Goal: Task Accomplishment & Management: Use online tool/utility

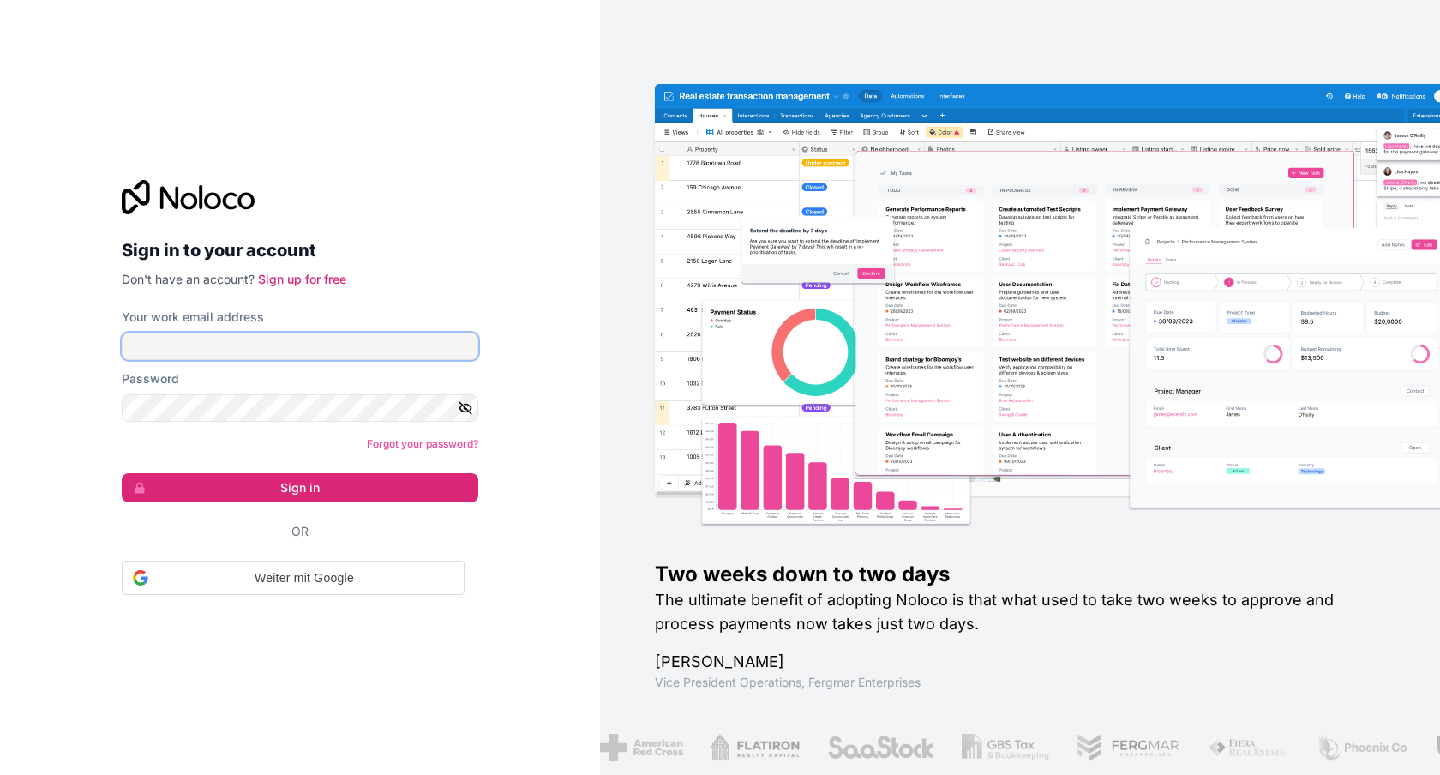
click at [255, 357] on input "Your work email address" at bounding box center [300, 346] width 357 height 27
paste input "[EMAIL_ADDRESS][DOMAIN_NAME]"
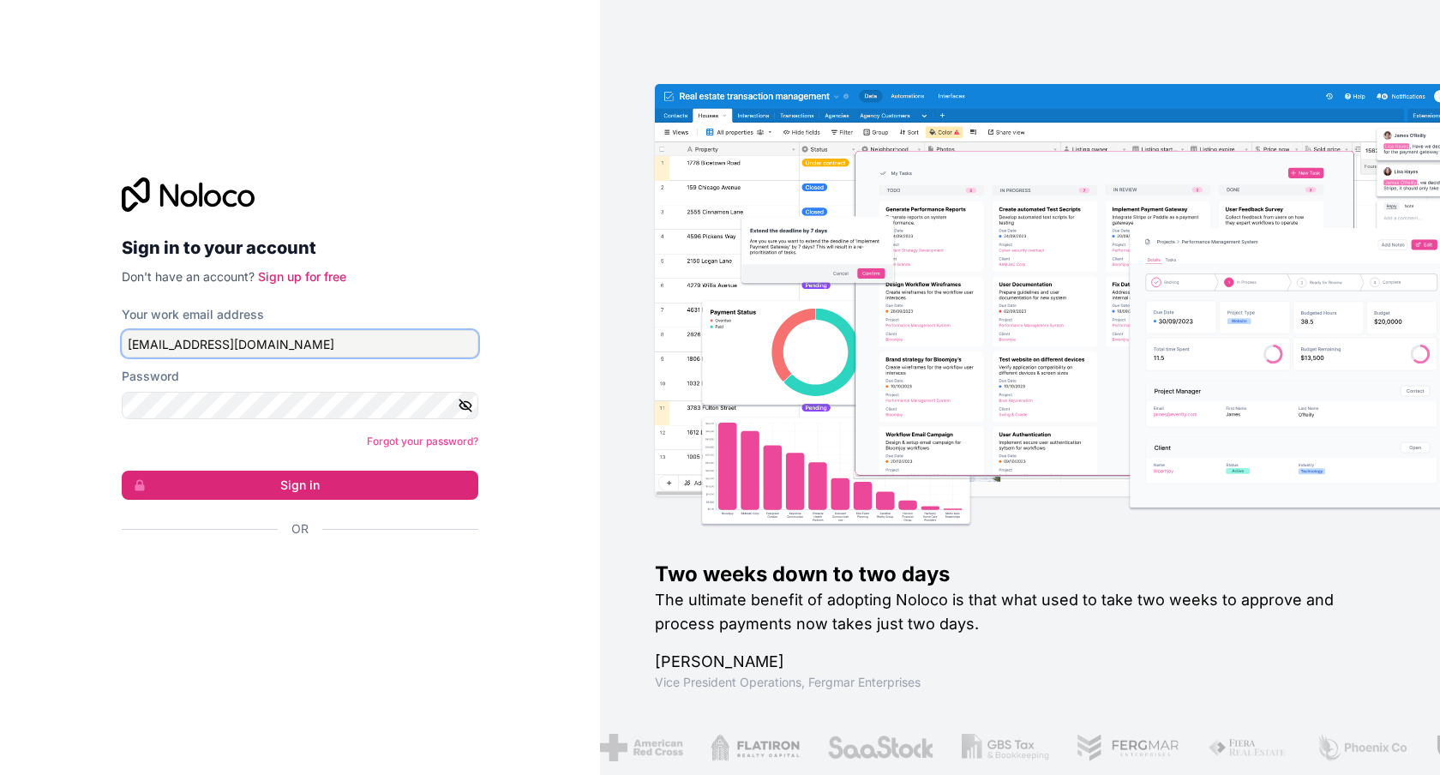
type input "[EMAIL_ADDRESS][DOMAIN_NAME]"
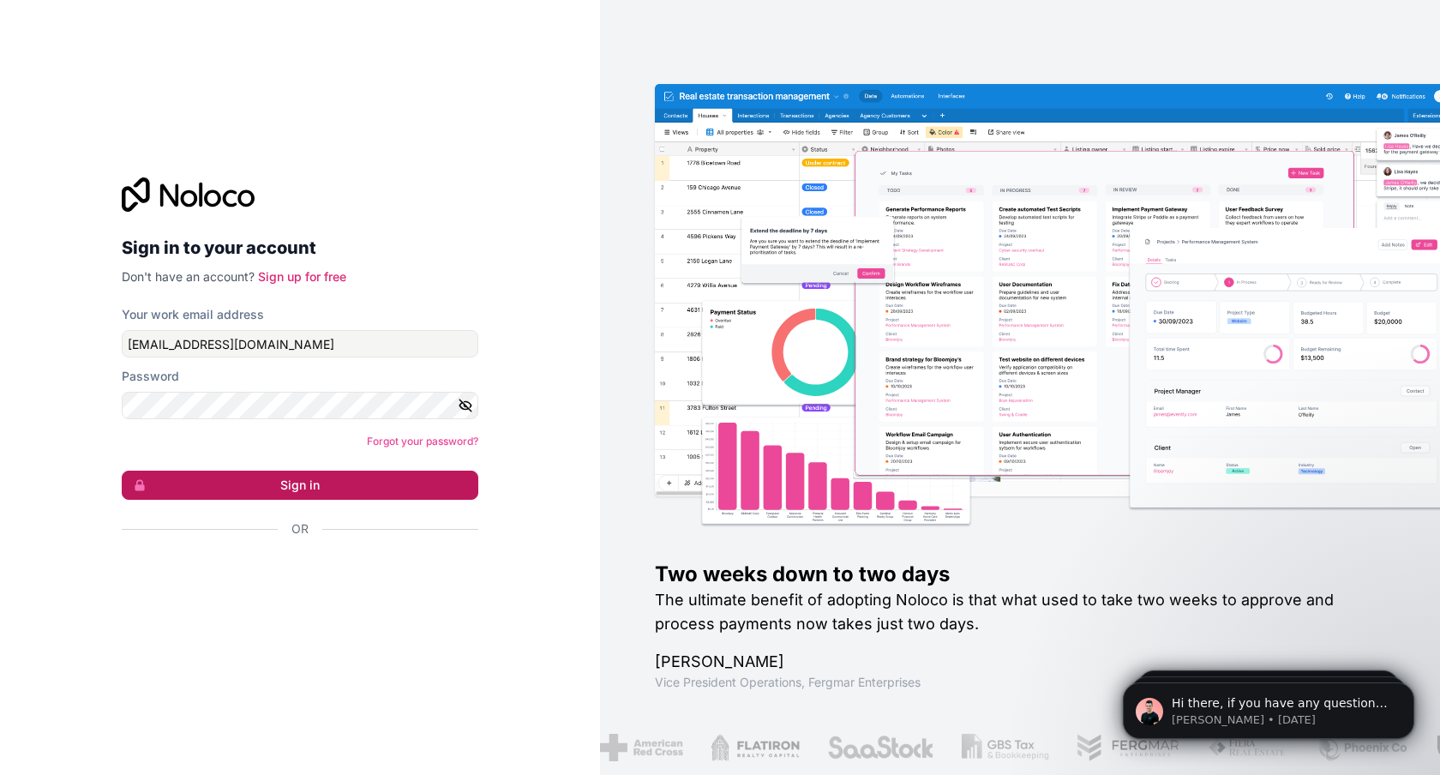
click at [317, 488] on button "Sign in" at bounding box center [300, 485] width 357 height 29
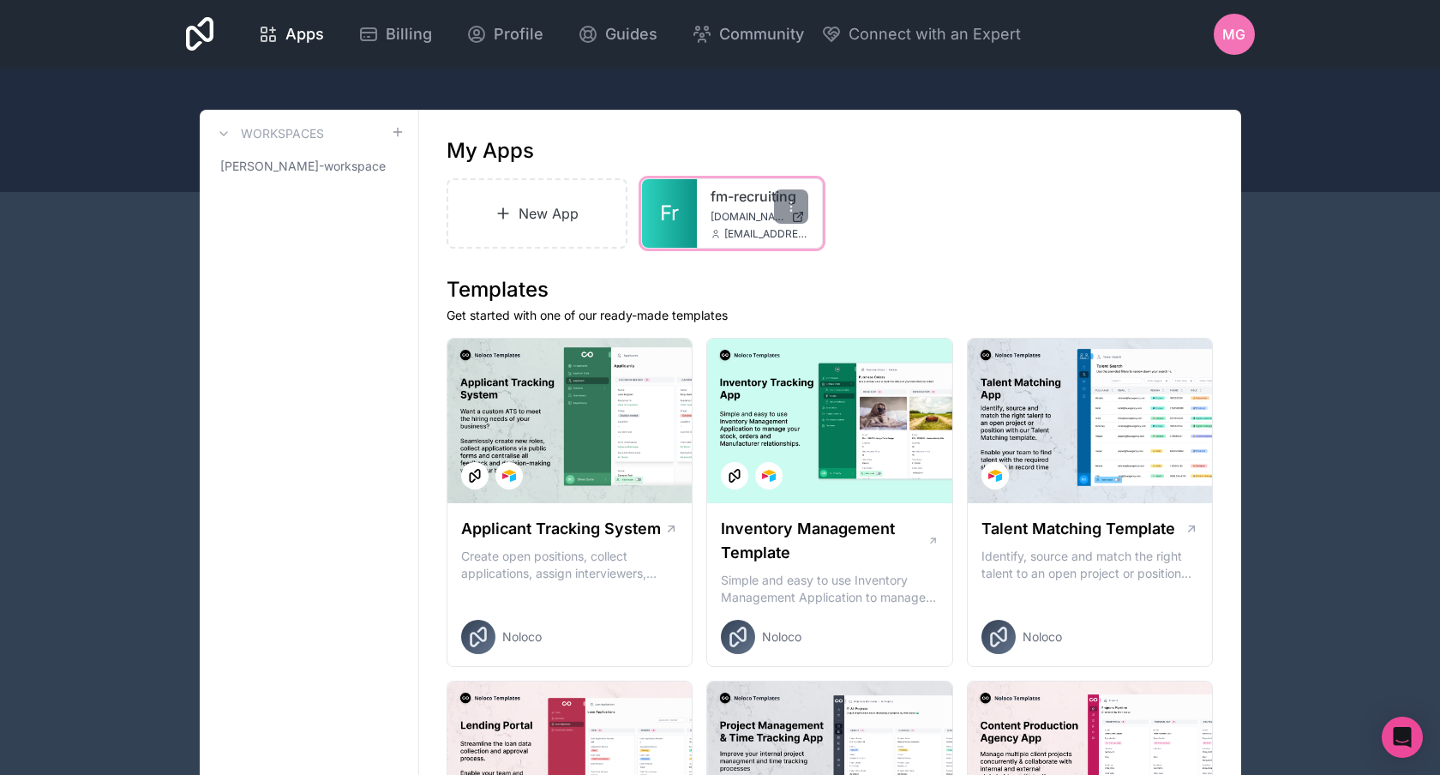
click at [696, 207] on link "Fr" at bounding box center [669, 213] width 55 height 69
click at [541, 213] on link "New App" at bounding box center [538, 213] width 182 height 70
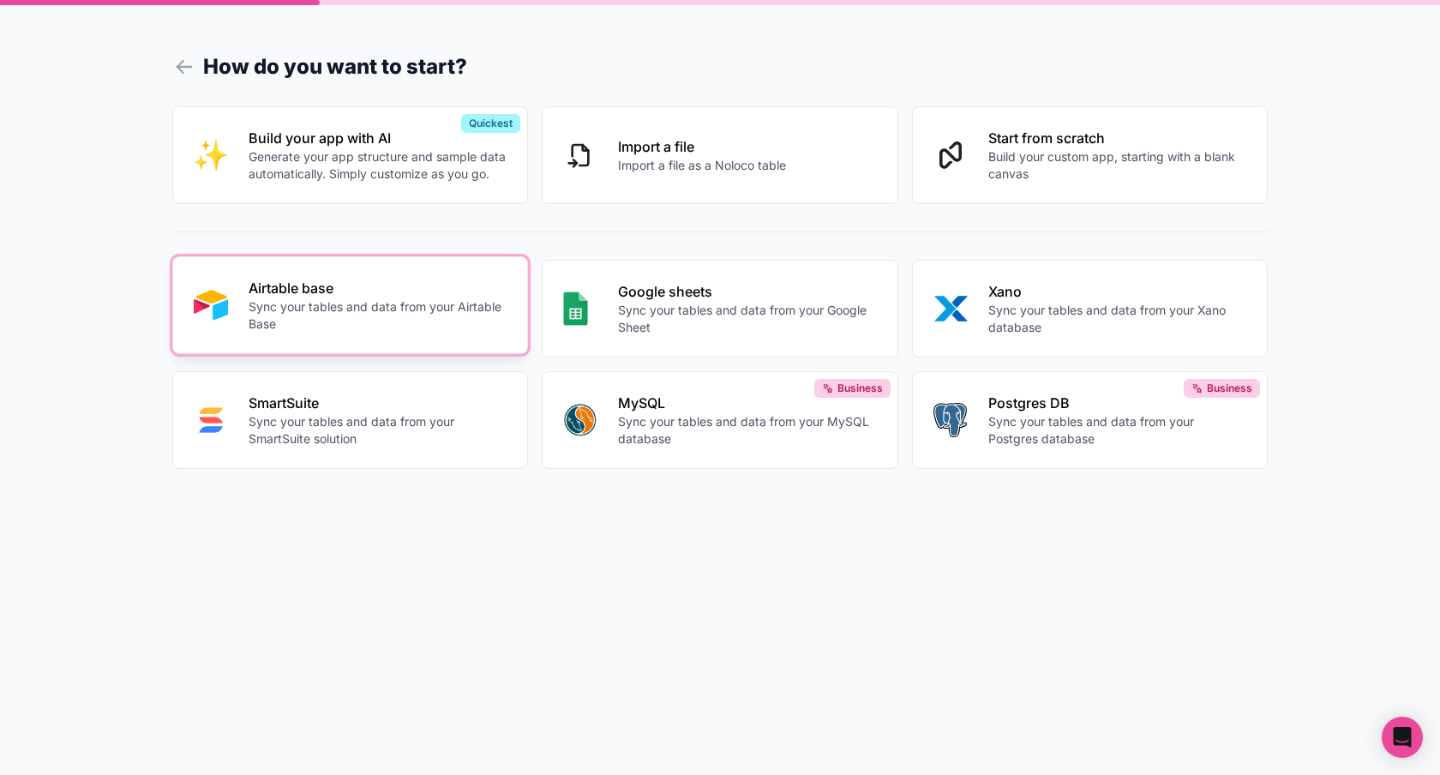
click at [453, 297] on p "Airtable base" at bounding box center [378, 288] width 259 height 21
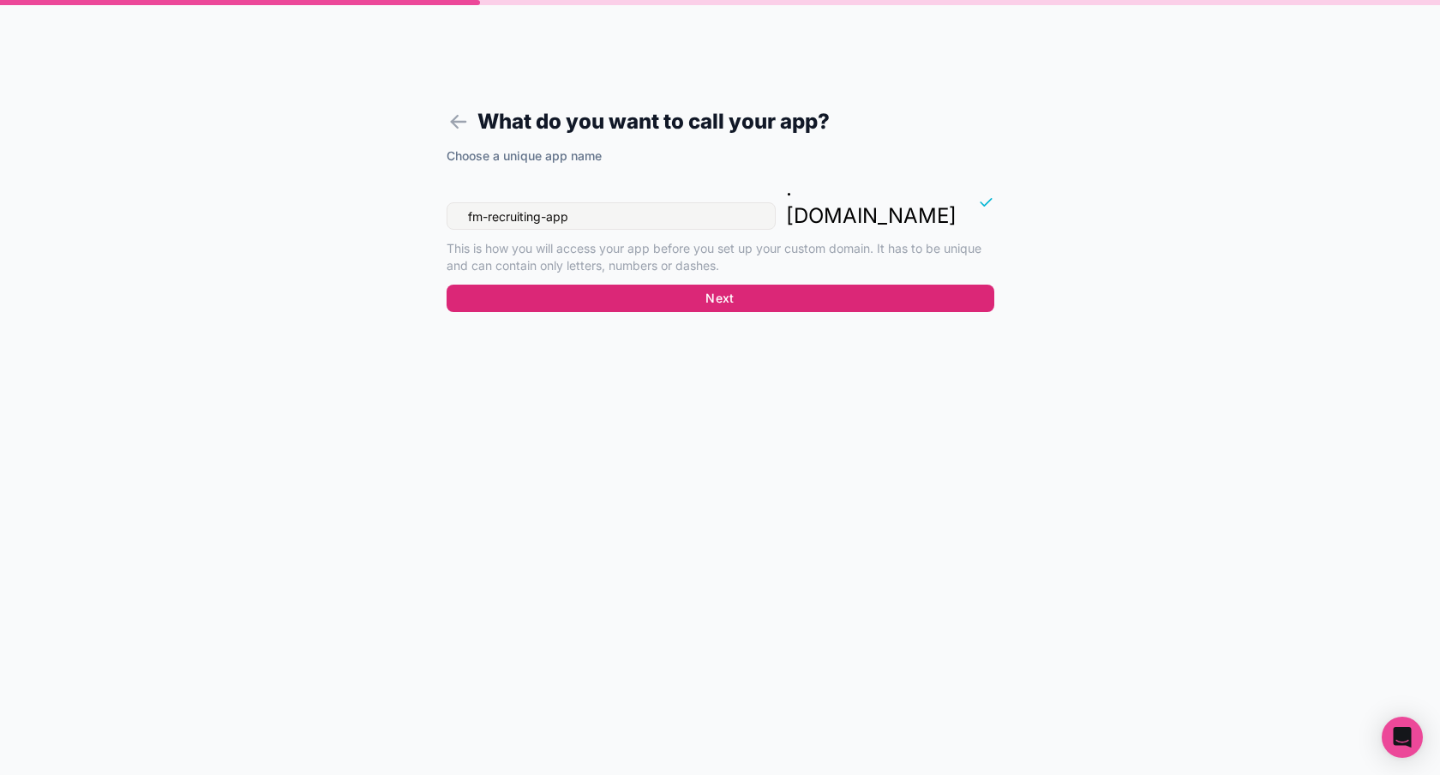
click at [674, 285] on button "Next" at bounding box center [721, 298] width 548 height 27
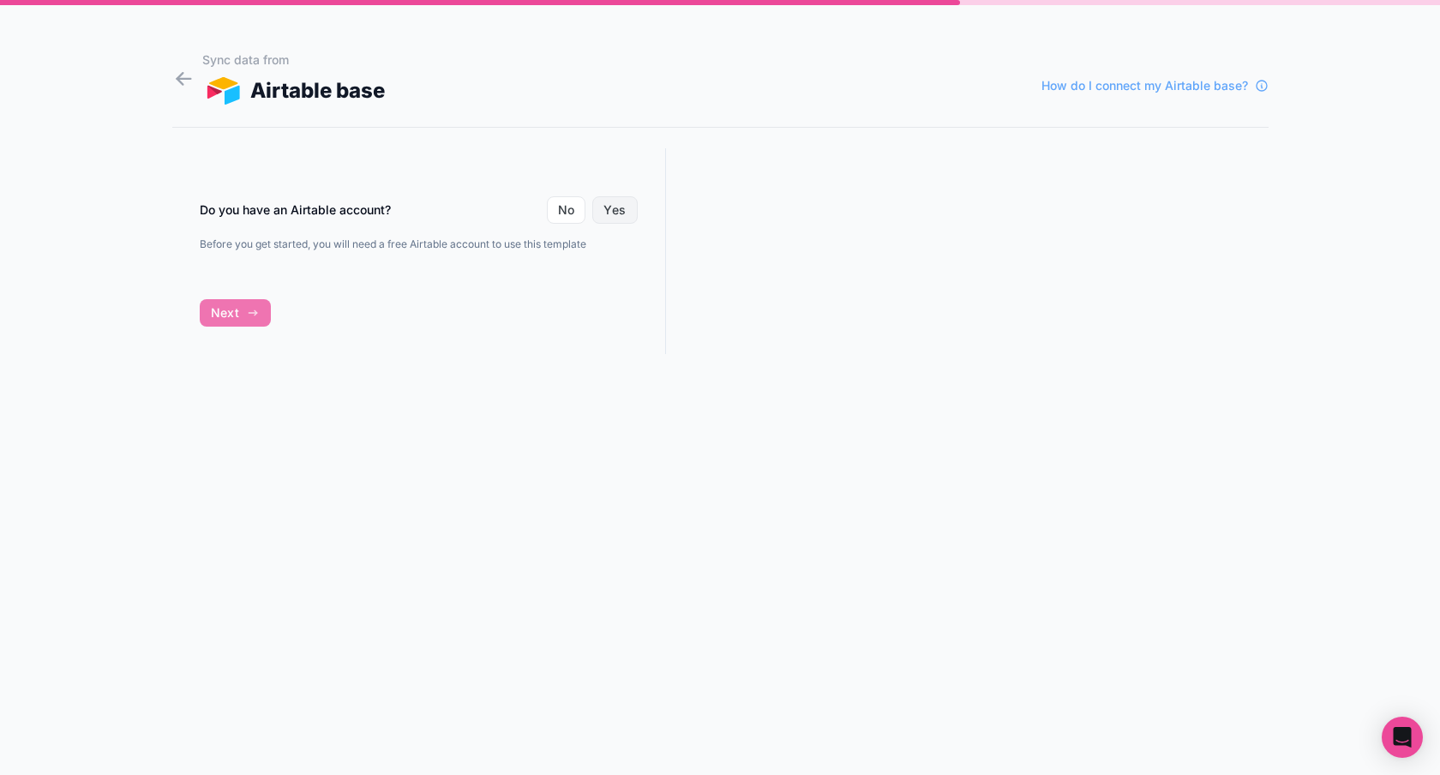
click at [615, 213] on button "Yes" at bounding box center [614, 209] width 45 height 27
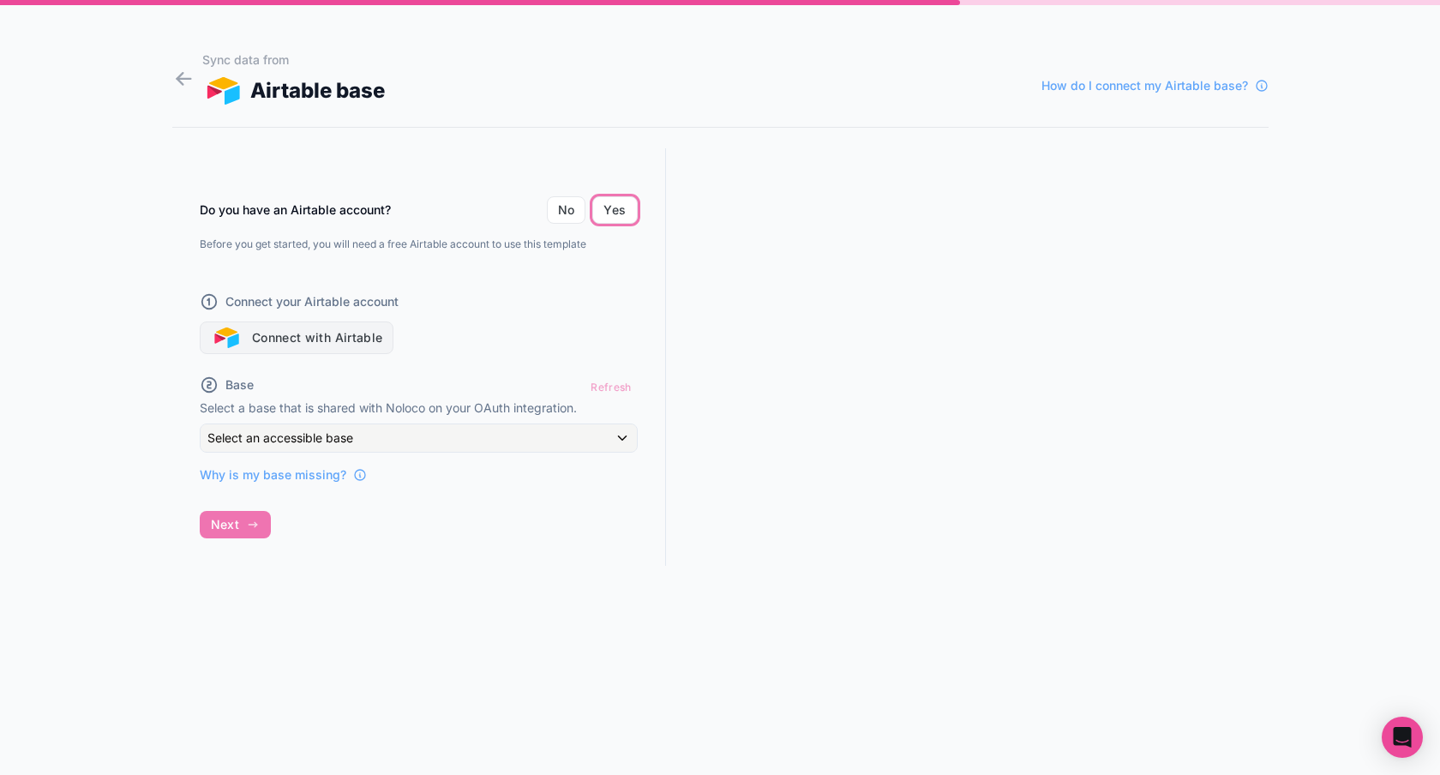
click at [338, 335] on button "Connect with Airtable" at bounding box center [297, 337] width 195 height 33
click at [498, 362] on div "Do you have an Airtable account? No Yes Before you get started, you will need a…" at bounding box center [419, 330] width 438 height 308
click at [616, 386] on div "Refresh" at bounding box center [611, 387] width 52 height 25
click at [336, 339] on button "Connect with Airtable" at bounding box center [297, 337] width 195 height 33
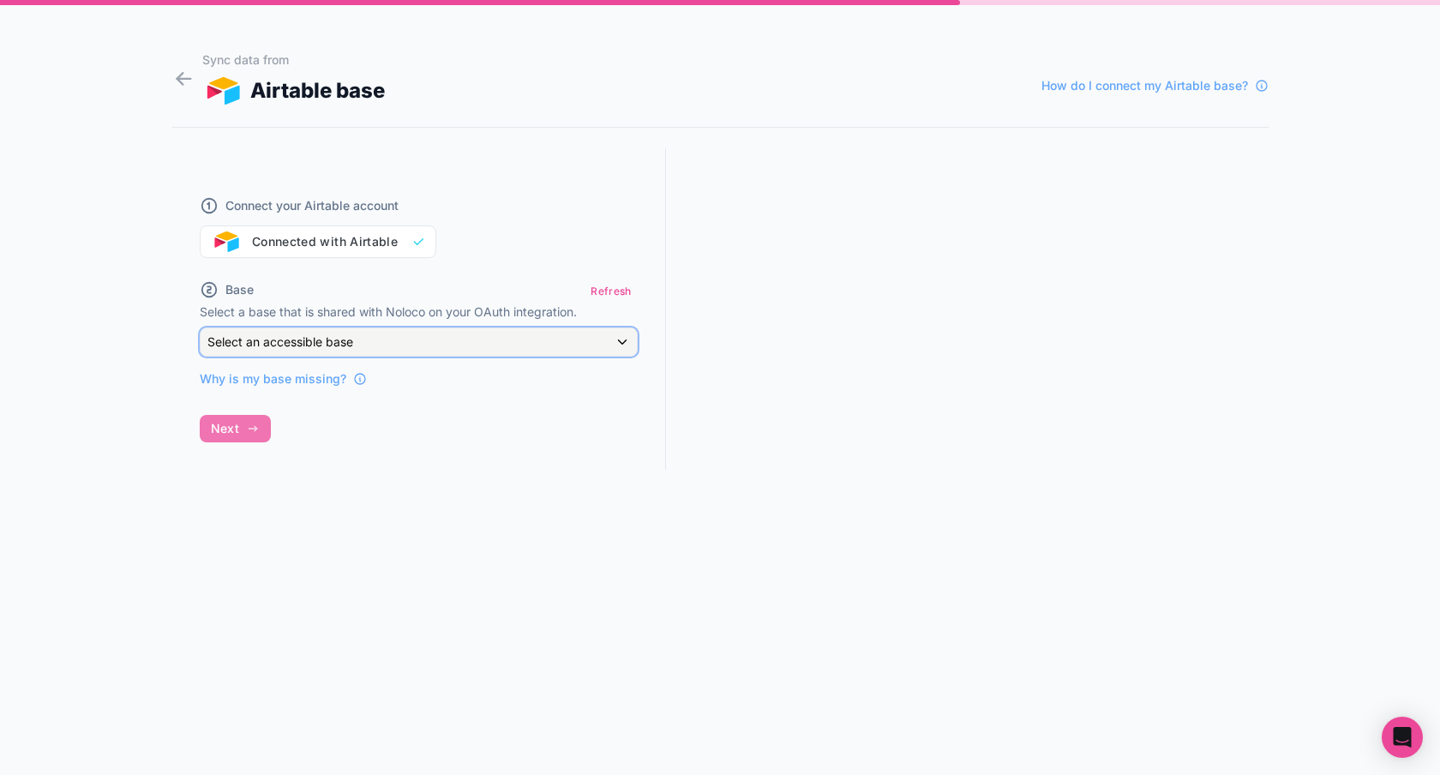
click at [369, 346] on div "Select an accessible base" at bounding box center [419, 341] width 436 height 27
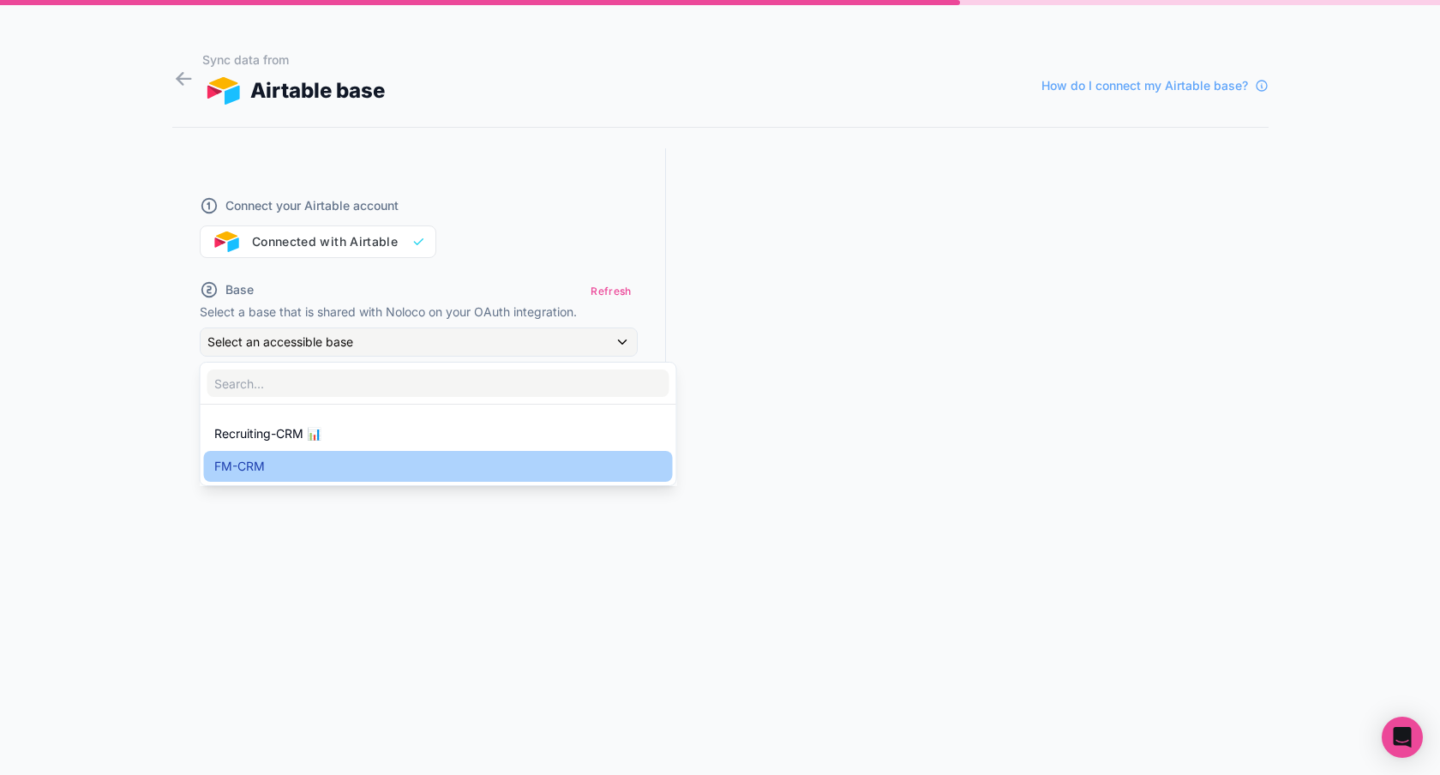
click at [292, 475] on div "FM-CRM" at bounding box center [438, 466] width 448 height 21
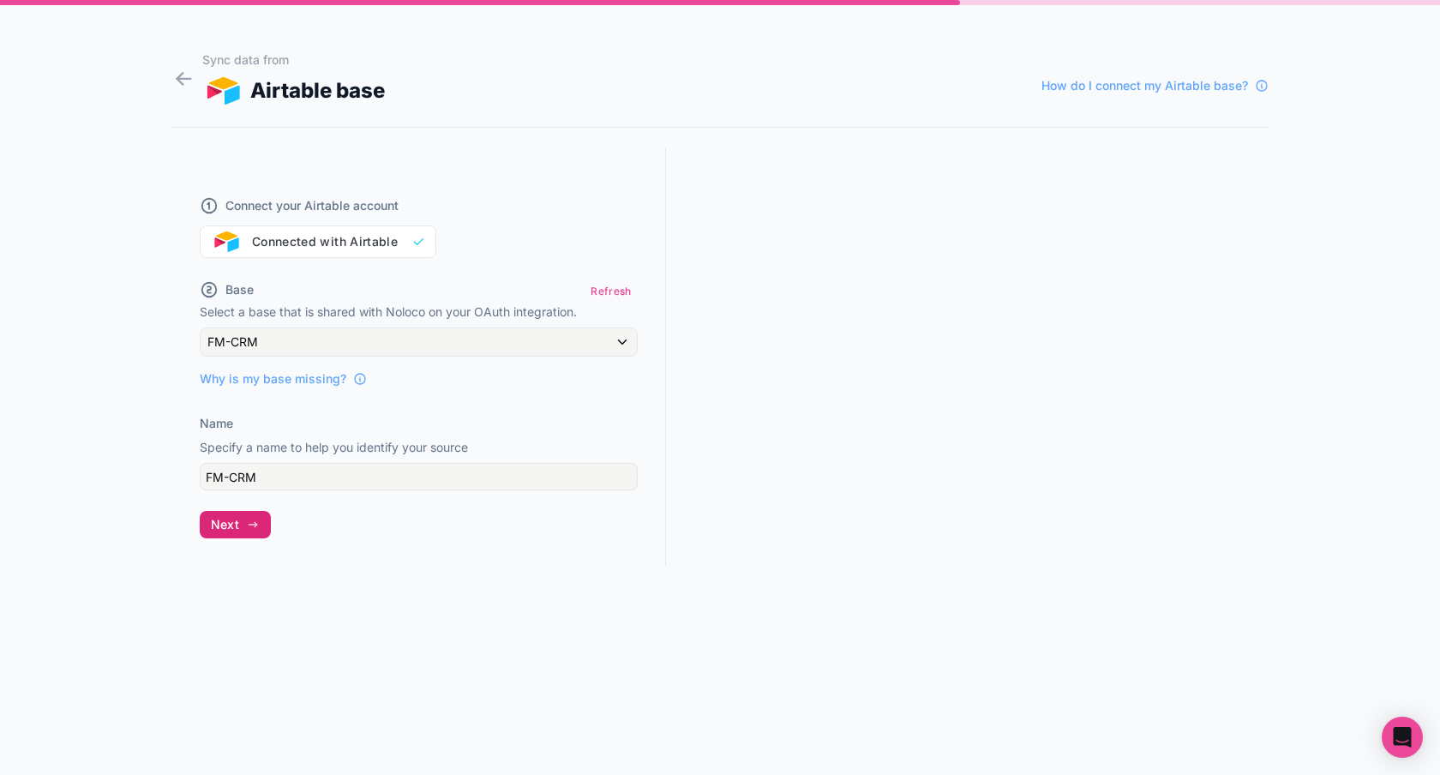
click at [246, 522] on icon "button" at bounding box center [253, 525] width 14 height 14
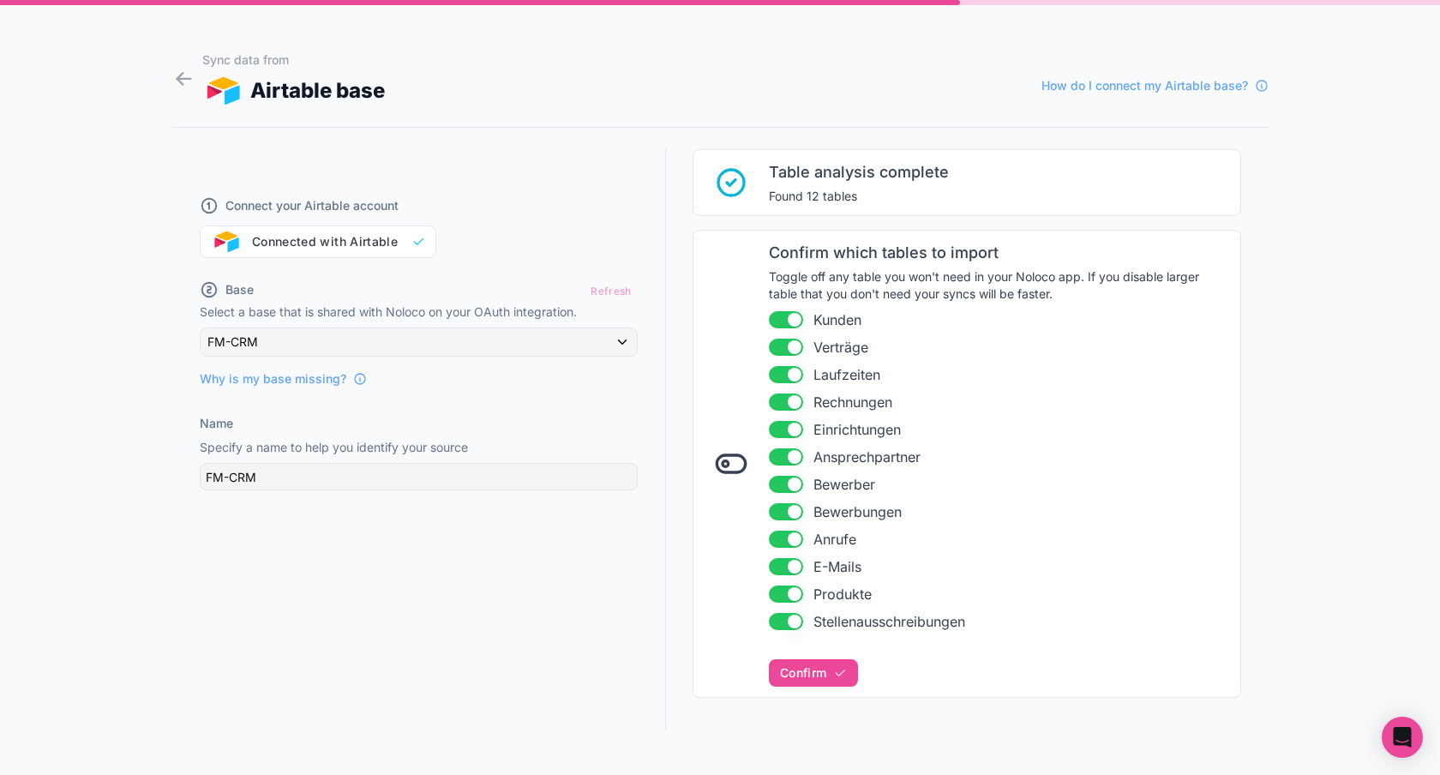
scroll to position [126, 0]
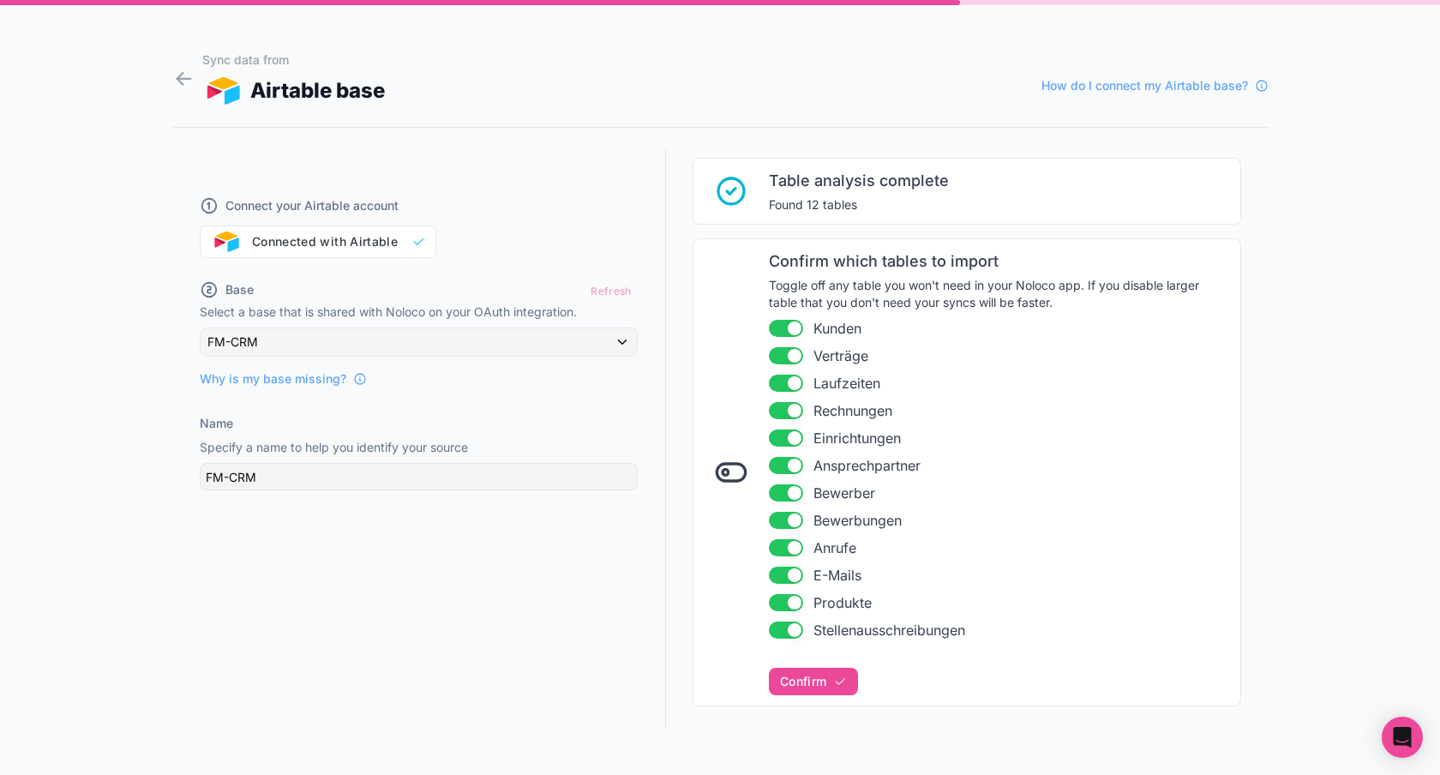
click at [788, 323] on button "Use setting" at bounding box center [786, 328] width 34 height 17
click at [788, 351] on button "Use setting" at bounding box center [786, 355] width 34 height 17
click at [782, 387] on button "Use setting" at bounding box center [786, 383] width 34 height 17
click at [782, 384] on button "Use setting" at bounding box center [786, 383] width 34 height 17
click at [798, 379] on button "Use setting" at bounding box center [786, 383] width 34 height 17
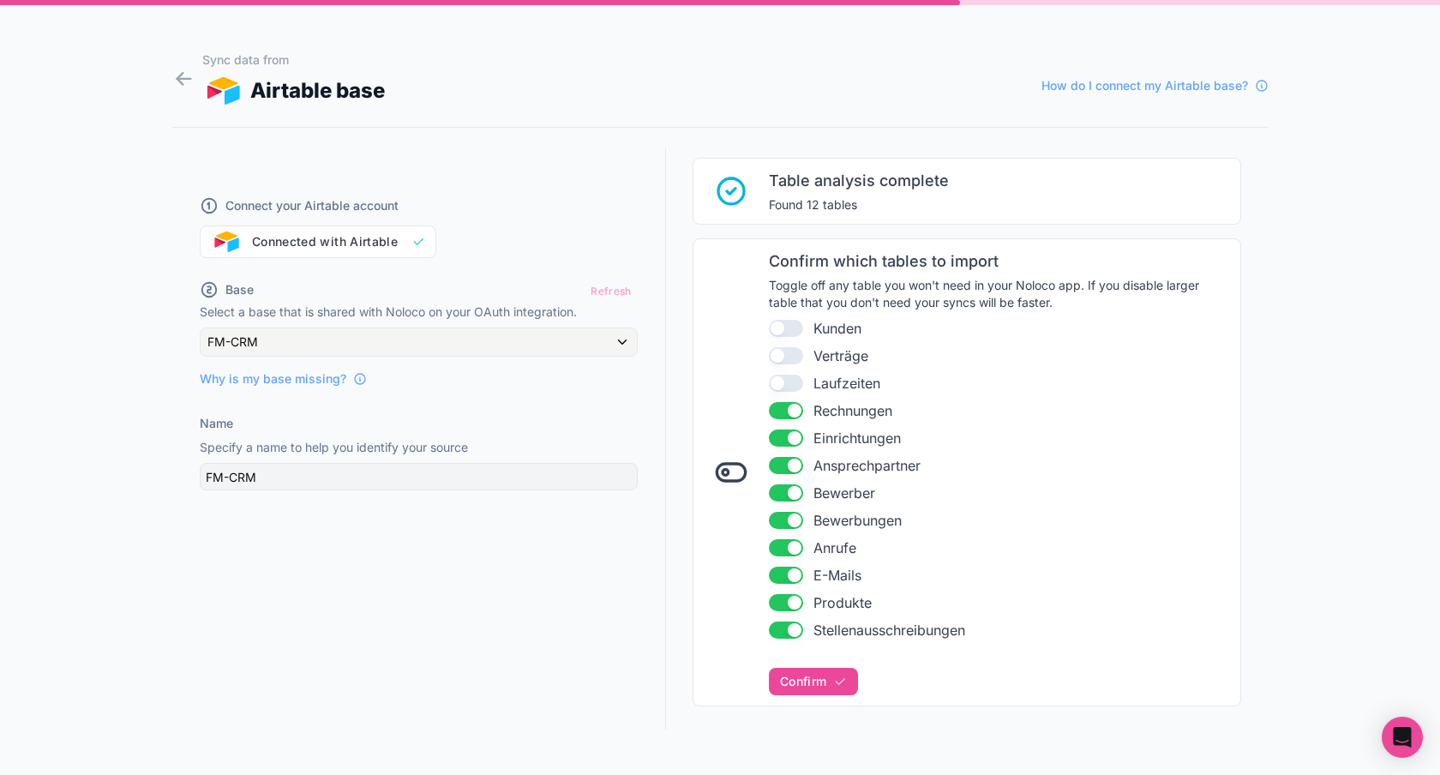
click at [797, 375] on button "Use setting" at bounding box center [786, 383] width 34 height 17
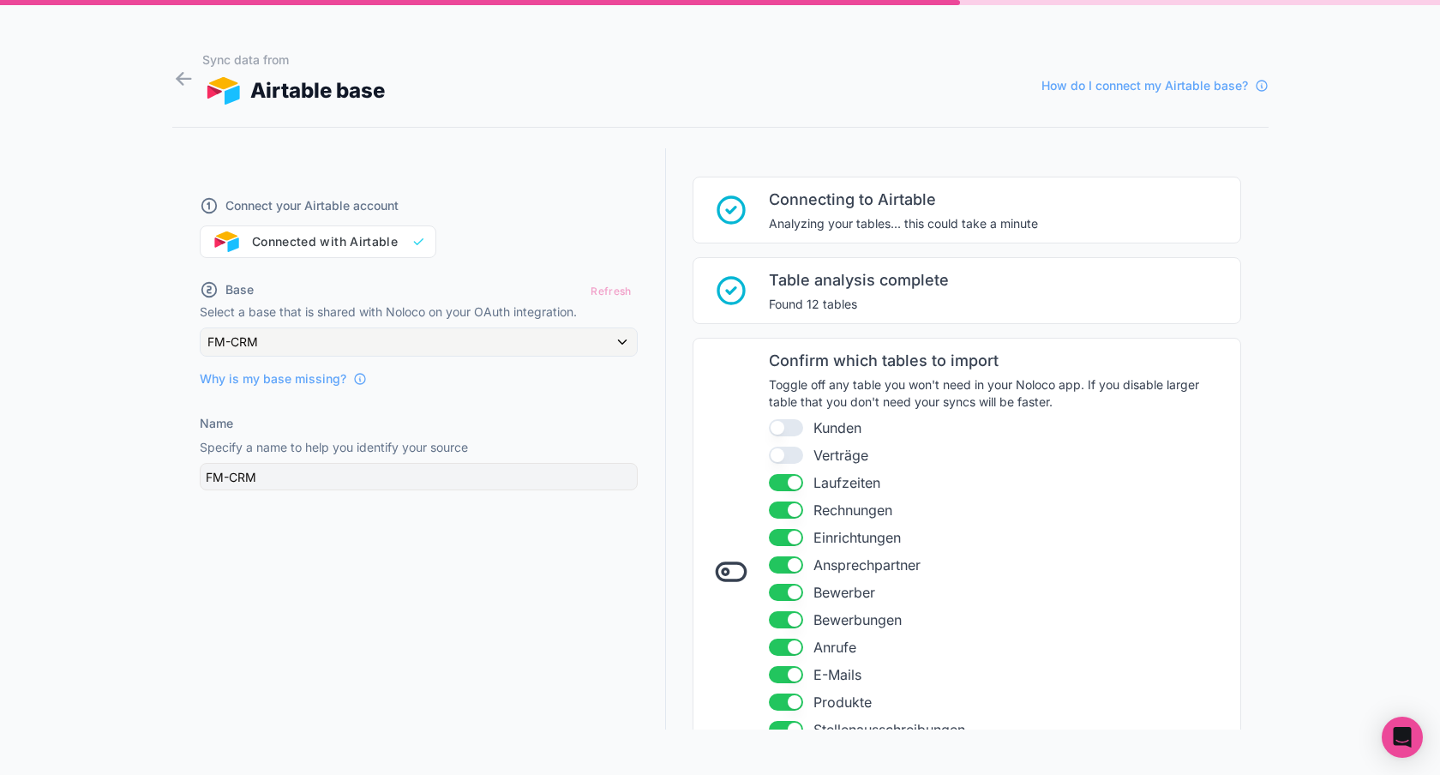
scroll to position [0, 0]
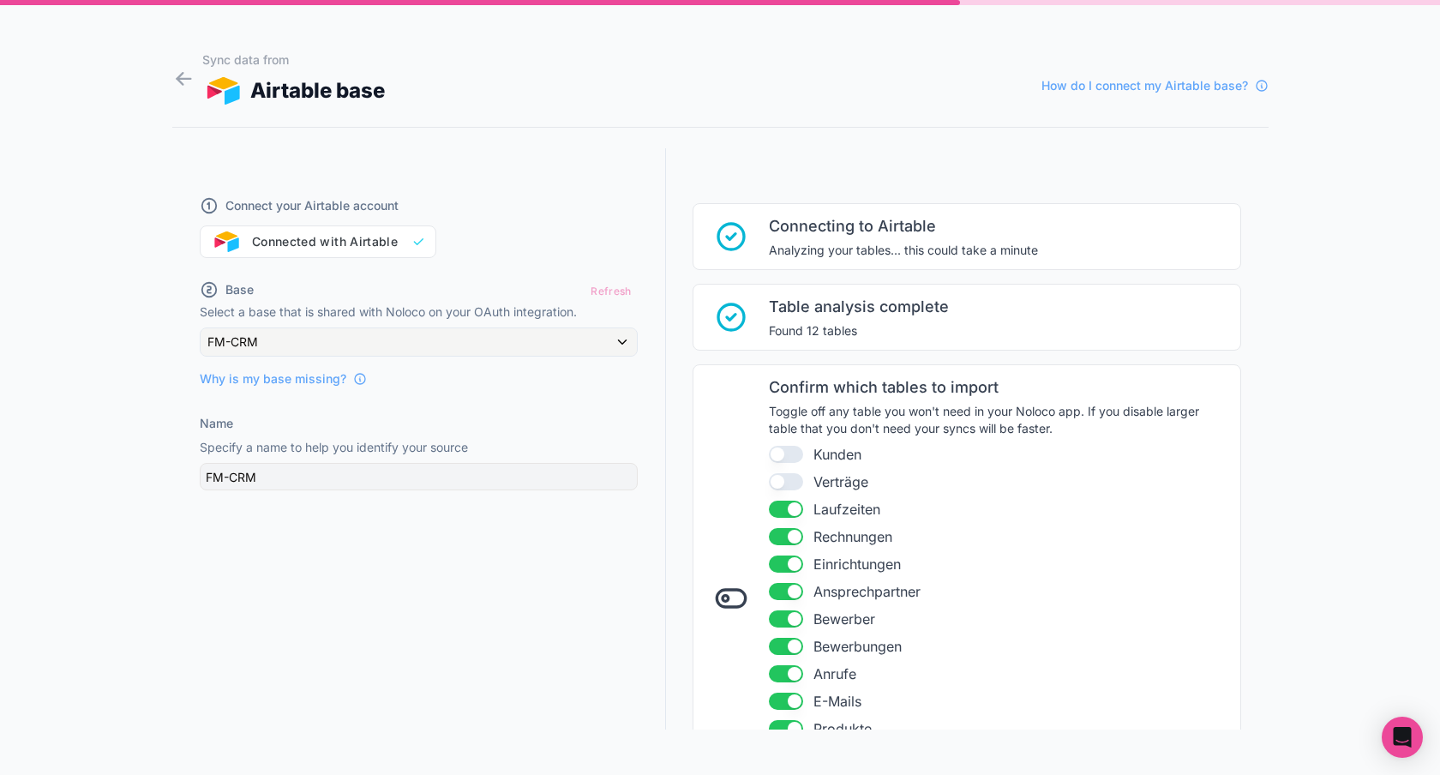
click at [741, 600] on icon at bounding box center [731, 598] width 34 height 34
click at [807, 454] on div "Use setting" at bounding box center [791, 454] width 45 height 17
click at [801, 453] on button "Use setting" at bounding box center [786, 454] width 34 height 17
click at [797, 476] on button "Use setting" at bounding box center [786, 481] width 34 height 17
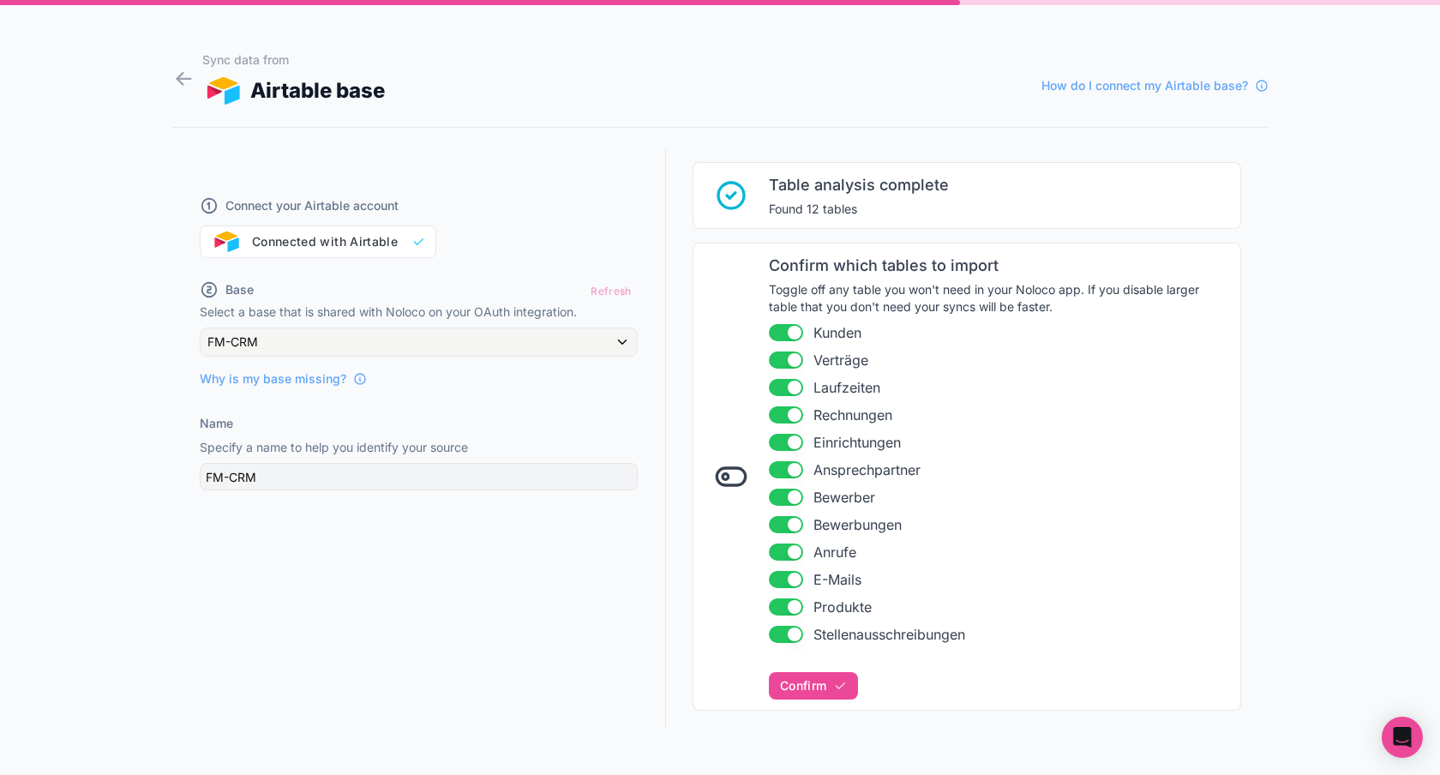
scroll to position [123, 0]
click at [789, 417] on button "Use setting" at bounding box center [786, 413] width 34 height 17
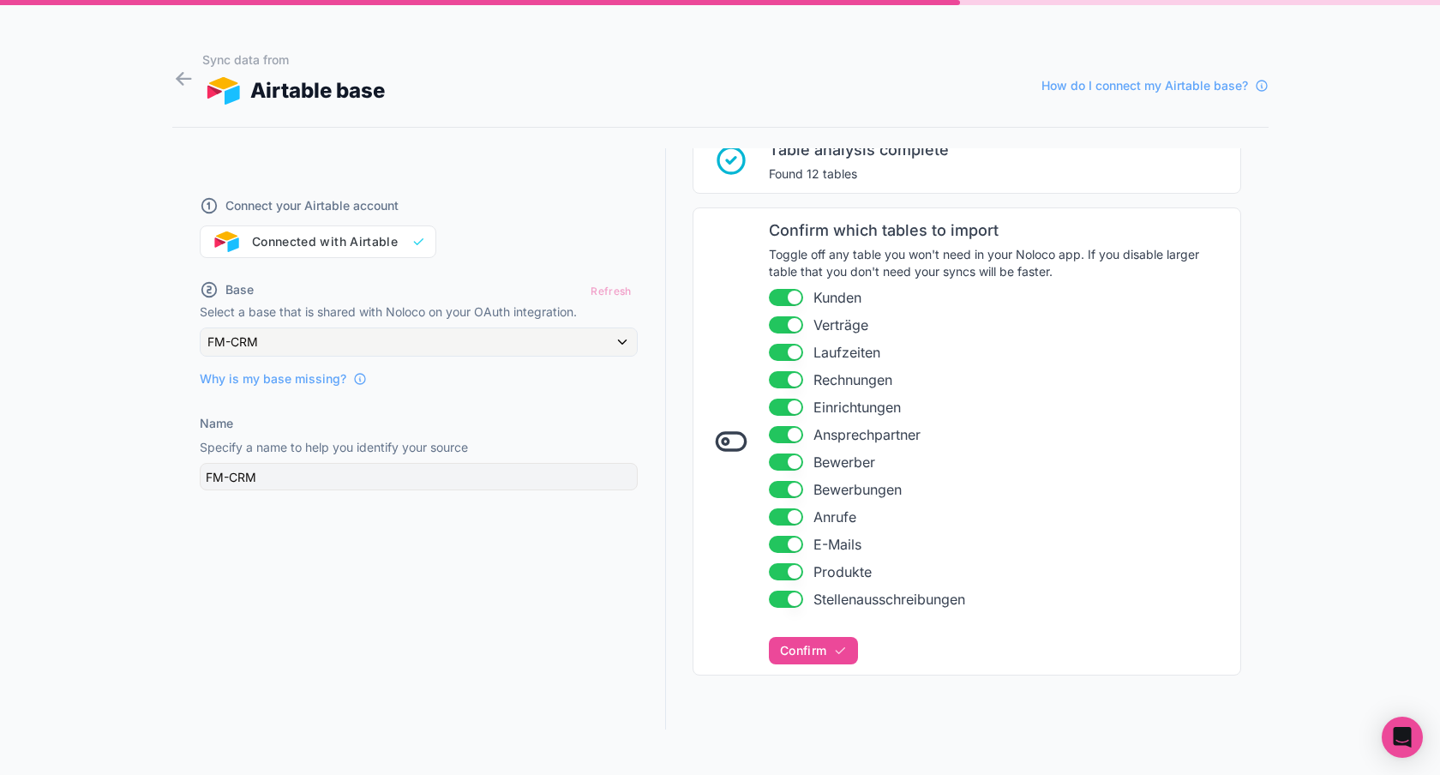
scroll to position [32, 0]
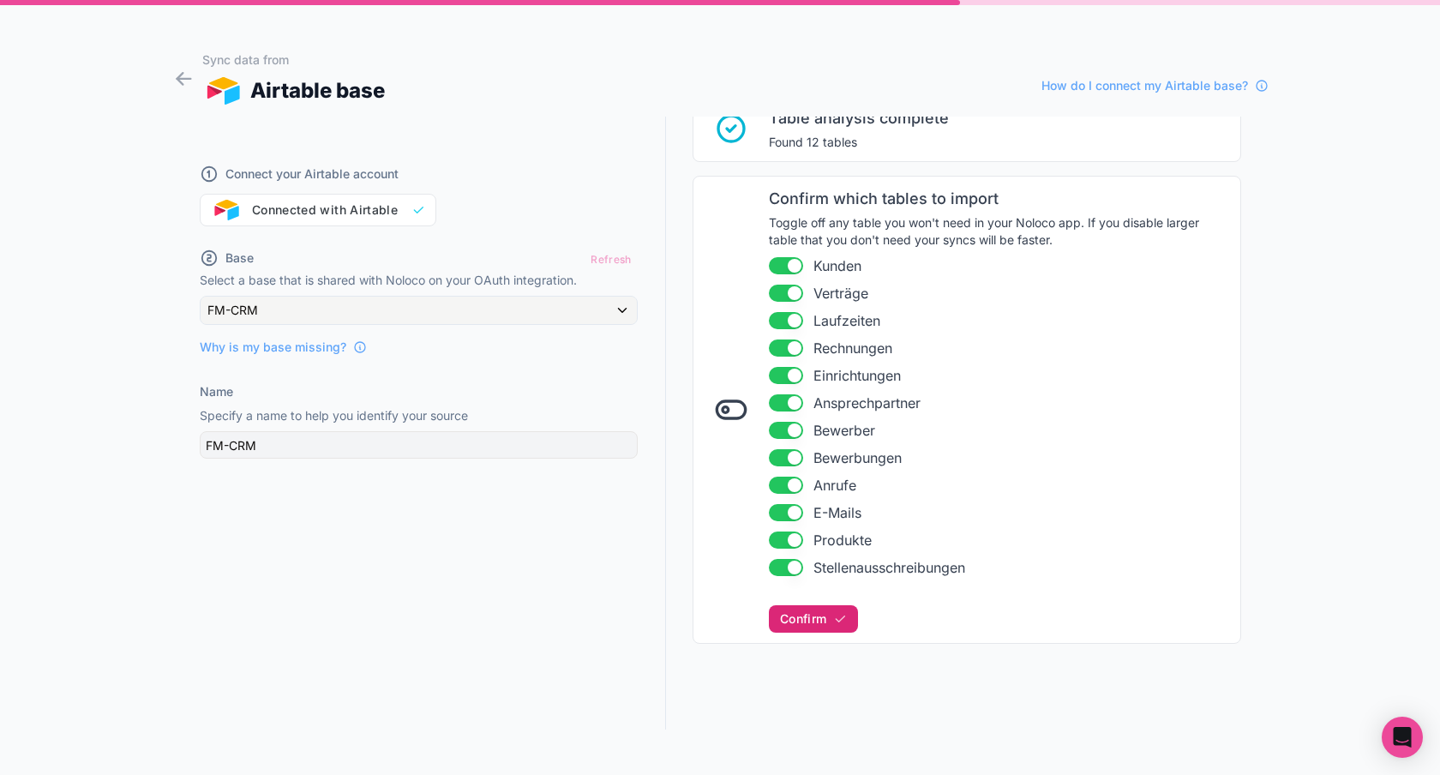
click at [818, 615] on span "Confirm" at bounding box center [803, 618] width 46 height 15
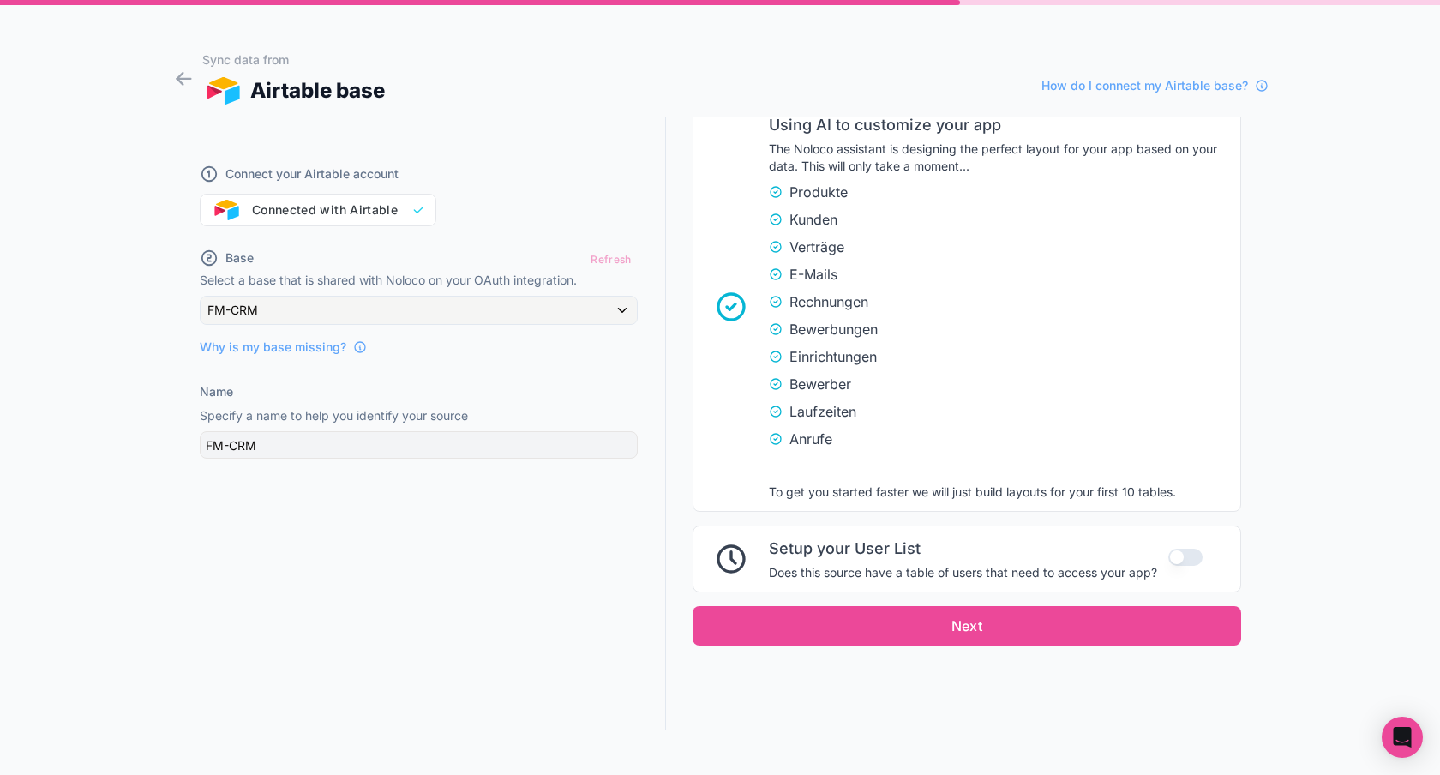
scroll to position [892, 0]
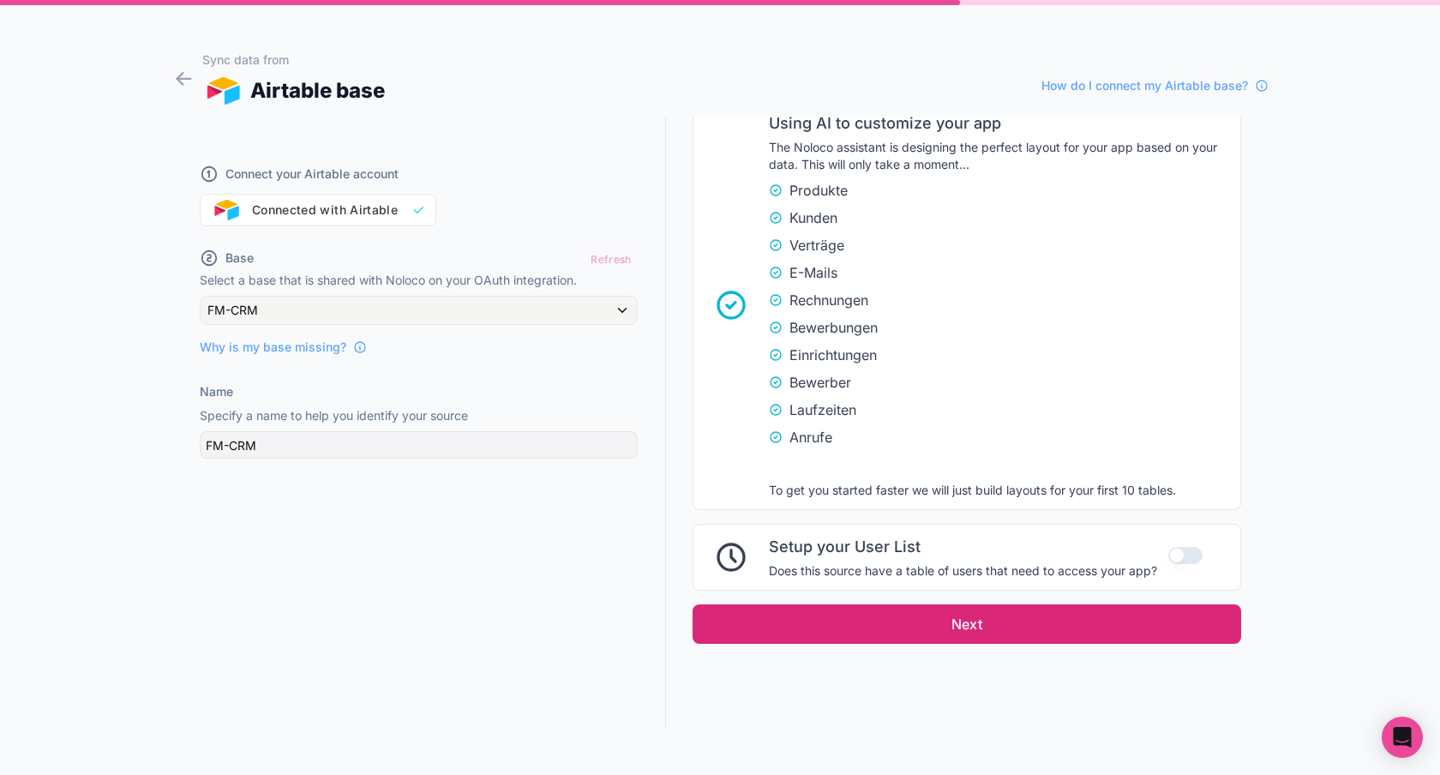
click at [829, 616] on button "Next" at bounding box center [967, 623] width 549 height 39
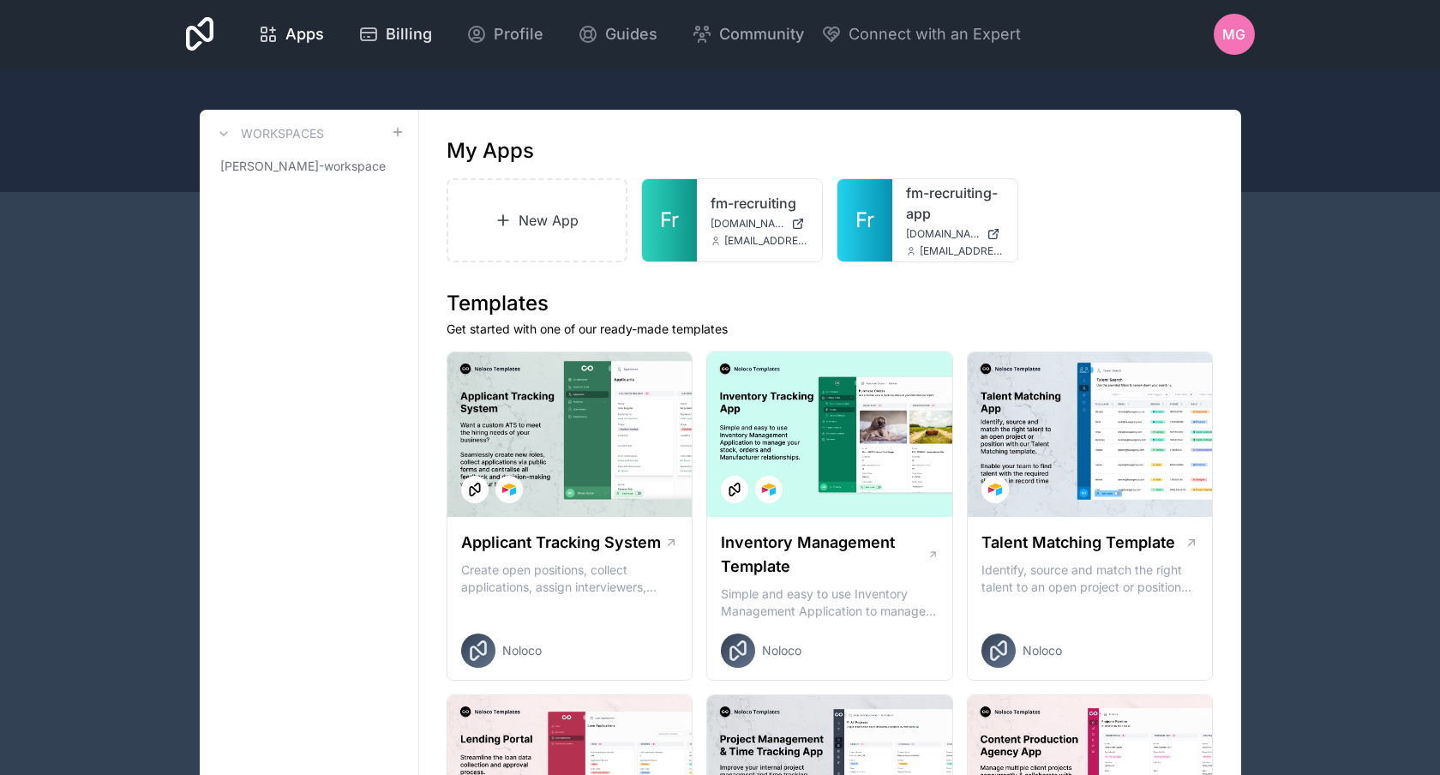
click at [409, 28] on span "Billing" at bounding box center [409, 34] width 46 height 24
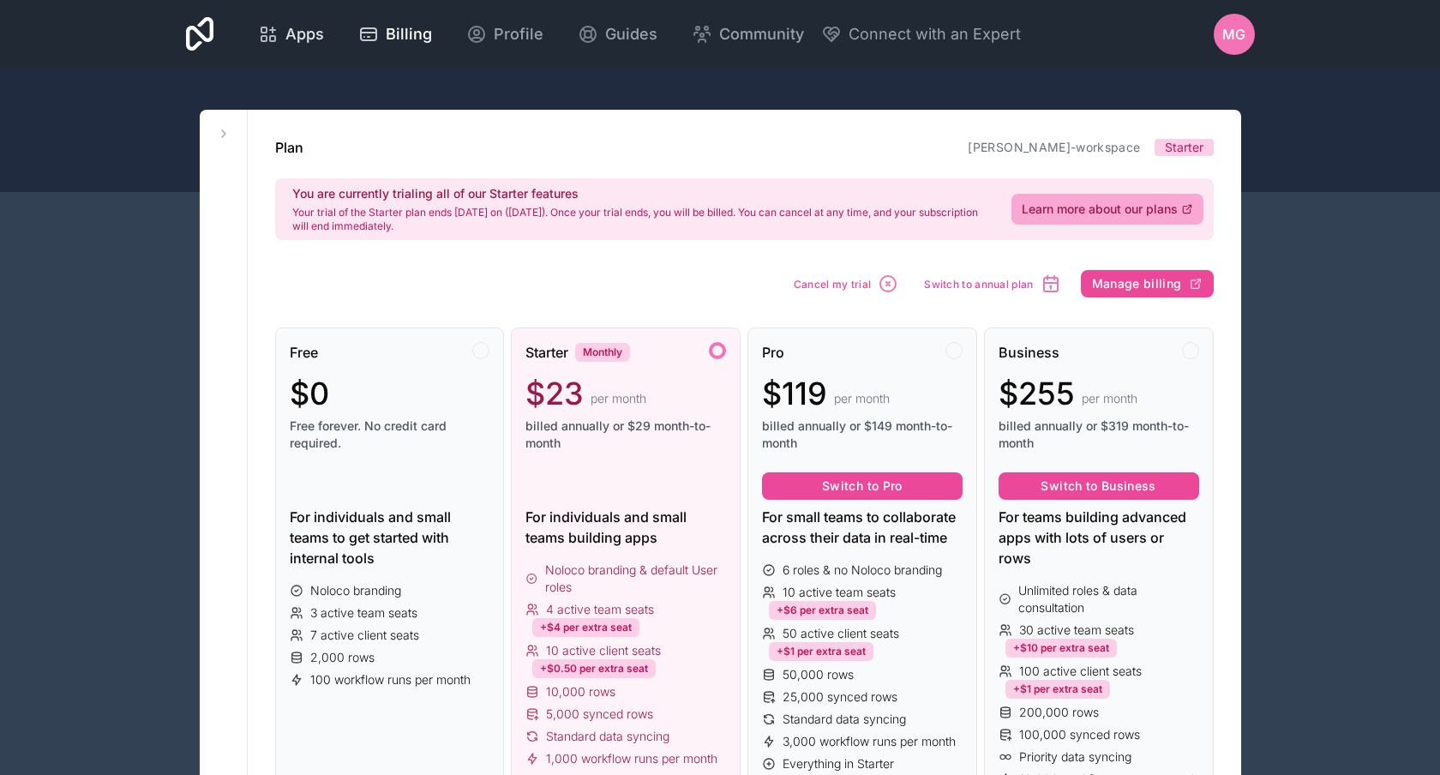
click at [312, 18] on link "Apps" at bounding box center [290, 34] width 93 height 38
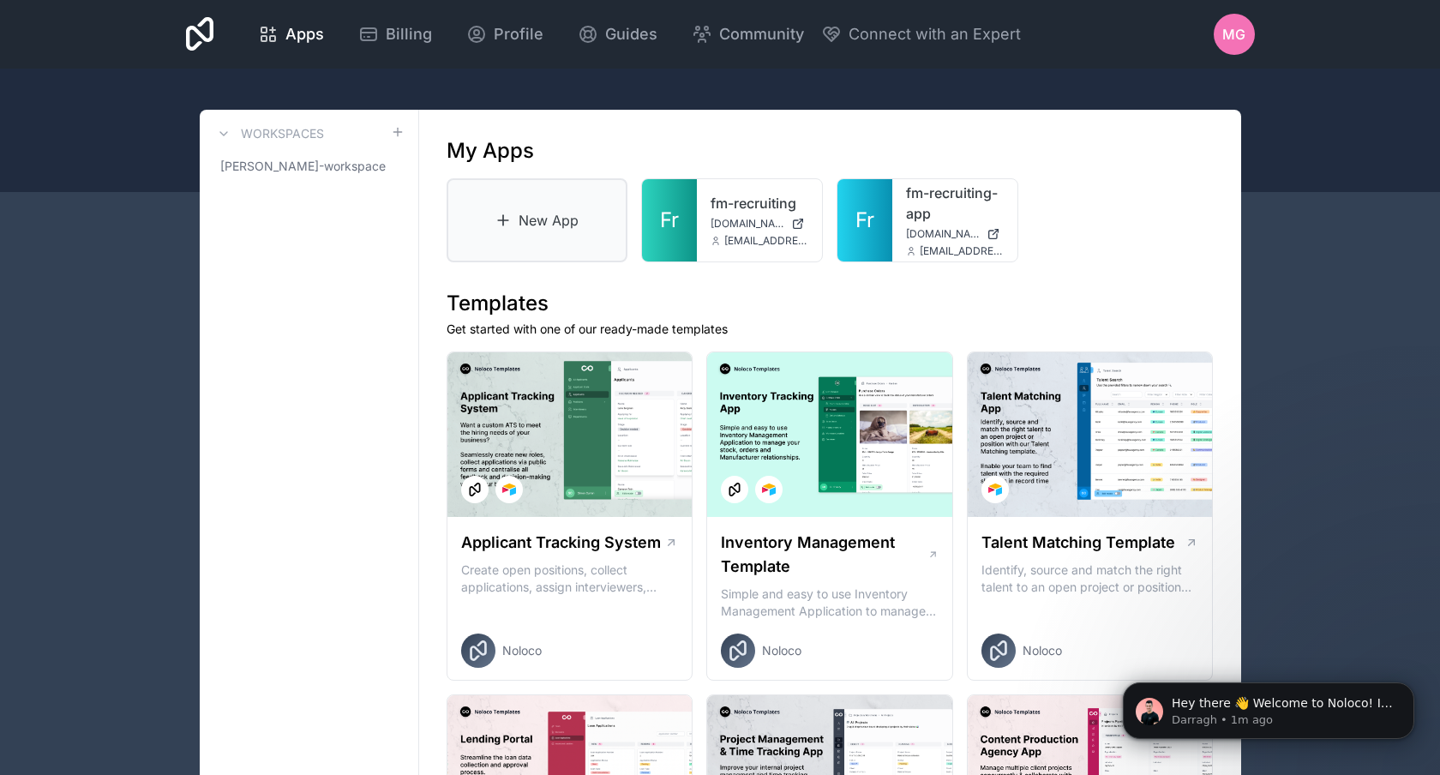
click at [544, 231] on link "New App" at bounding box center [538, 220] width 182 height 84
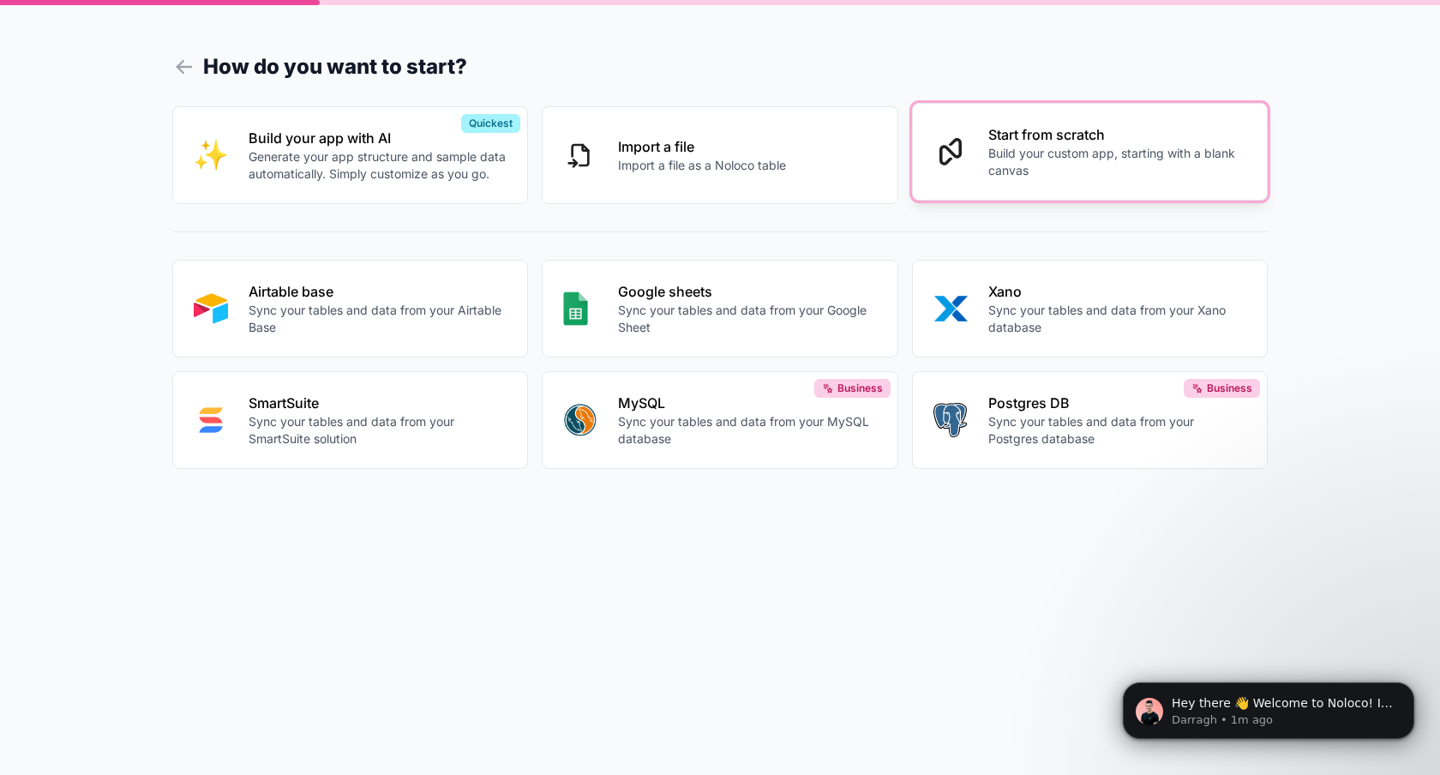
click at [1077, 175] on p "Build your custom app, starting with a blank canvas" at bounding box center [1117, 162] width 259 height 34
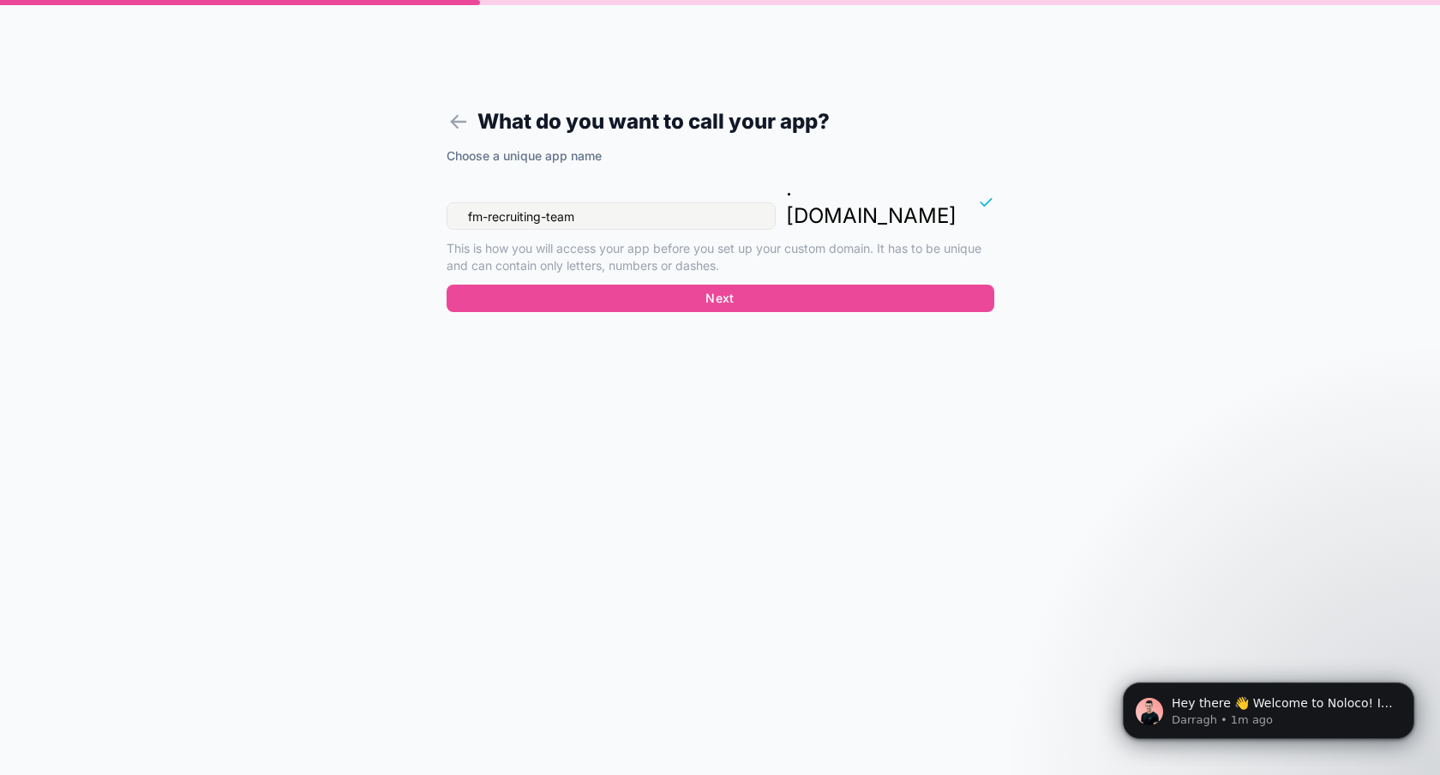
click at [465, 202] on input "fm-recruiting-team" at bounding box center [611, 215] width 329 height 27
click at [566, 202] on input "fm-recruiting-team" at bounding box center [611, 215] width 329 height 27
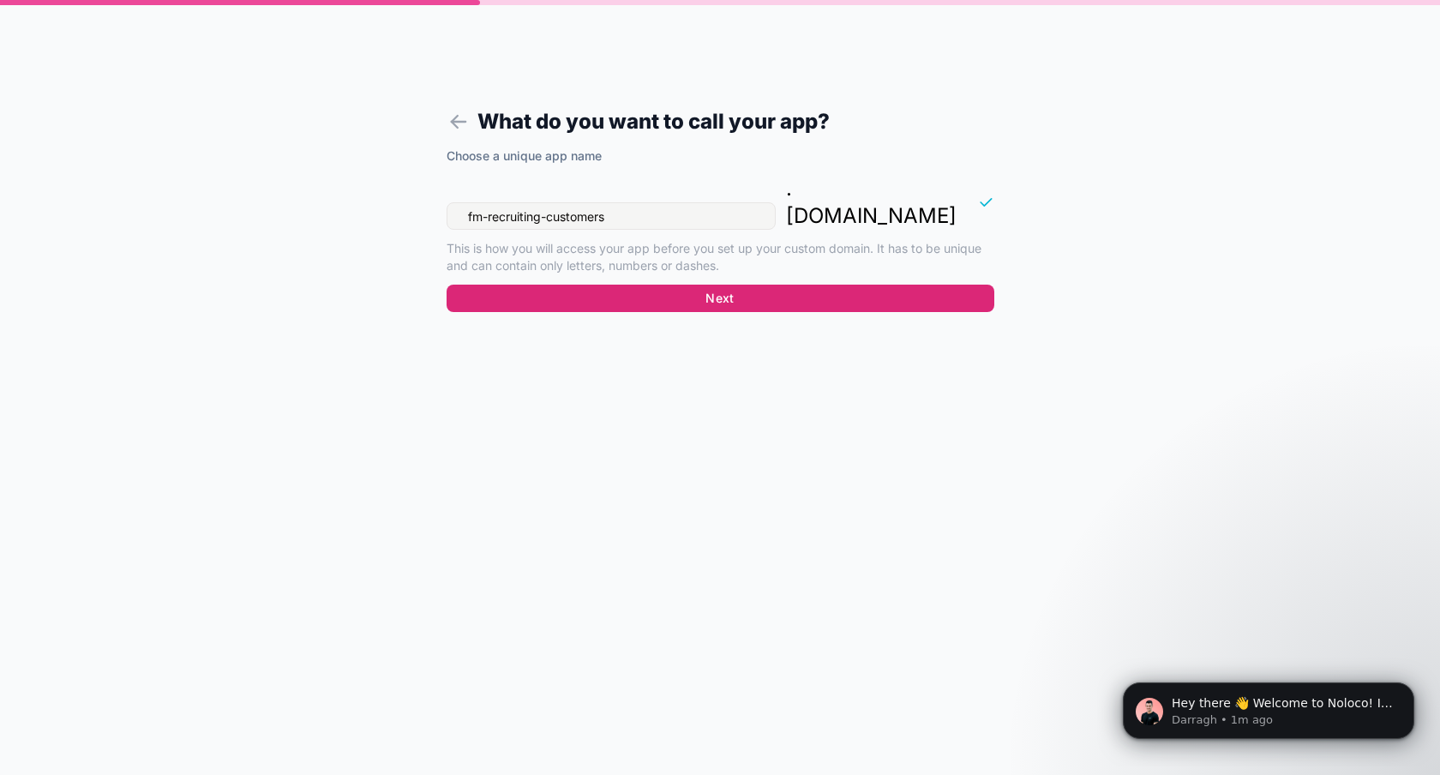
type input "fm-recruiting-customers"
click at [689, 285] on button "Next" at bounding box center [721, 298] width 548 height 27
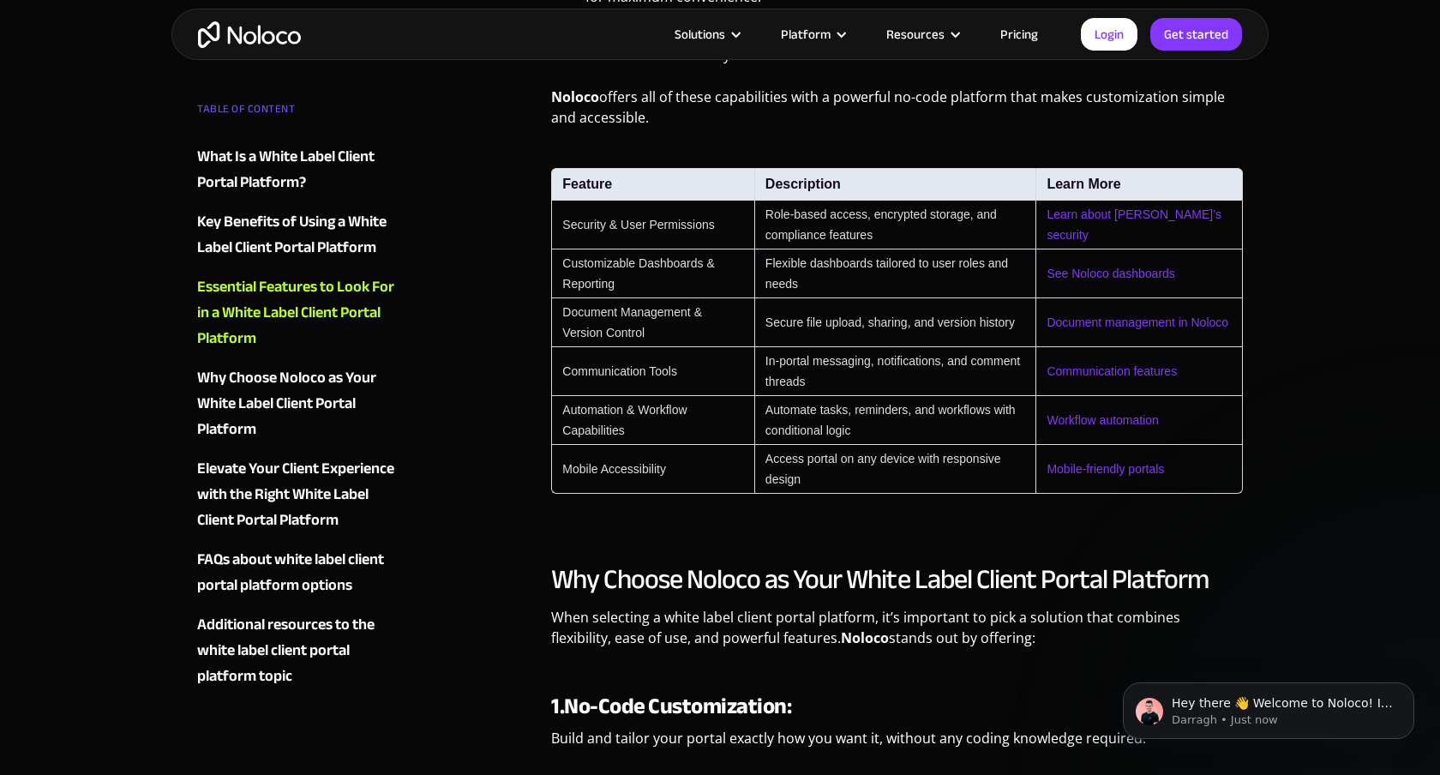
scroll to position [1811, 0]
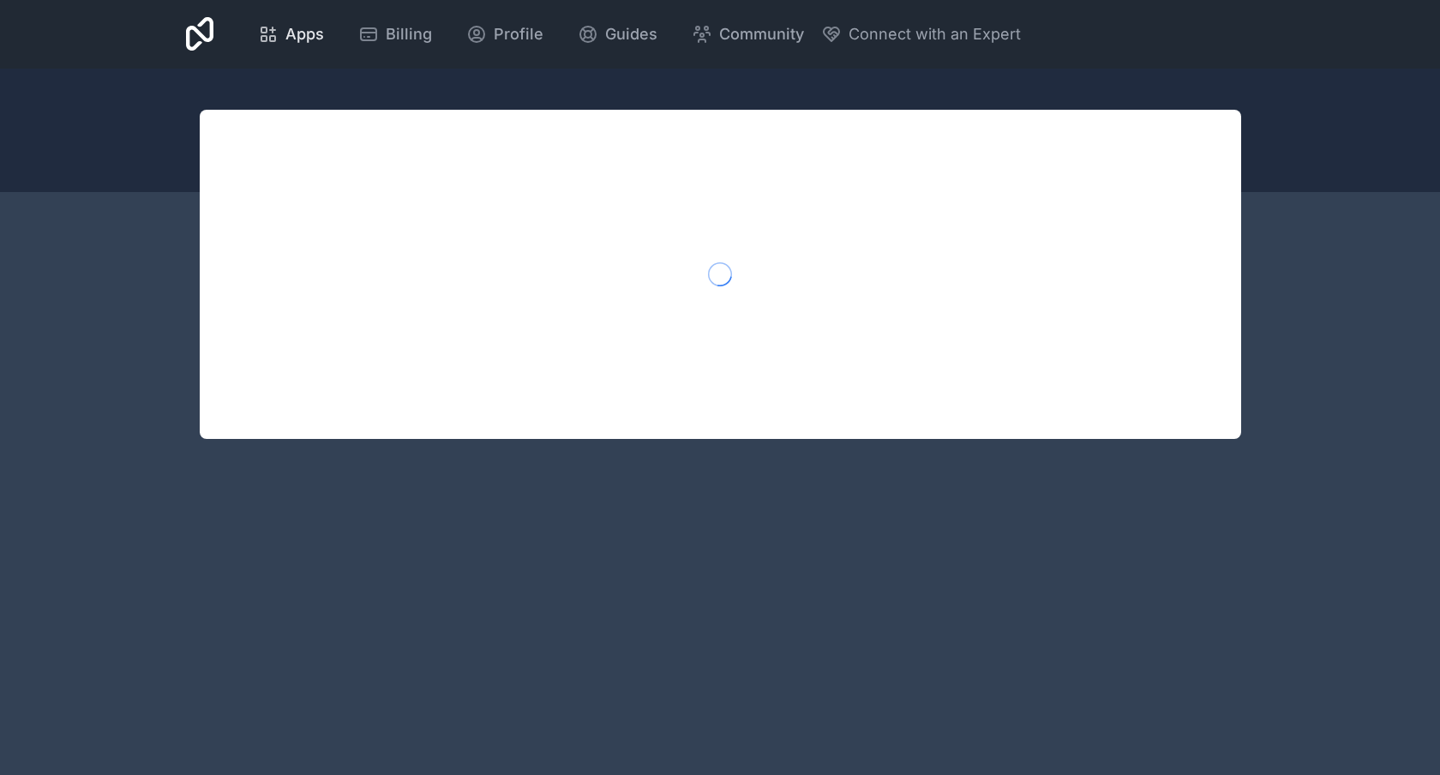
click at [319, 33] on span "Apps" at bounding box center [304, 34] width 39 height 24
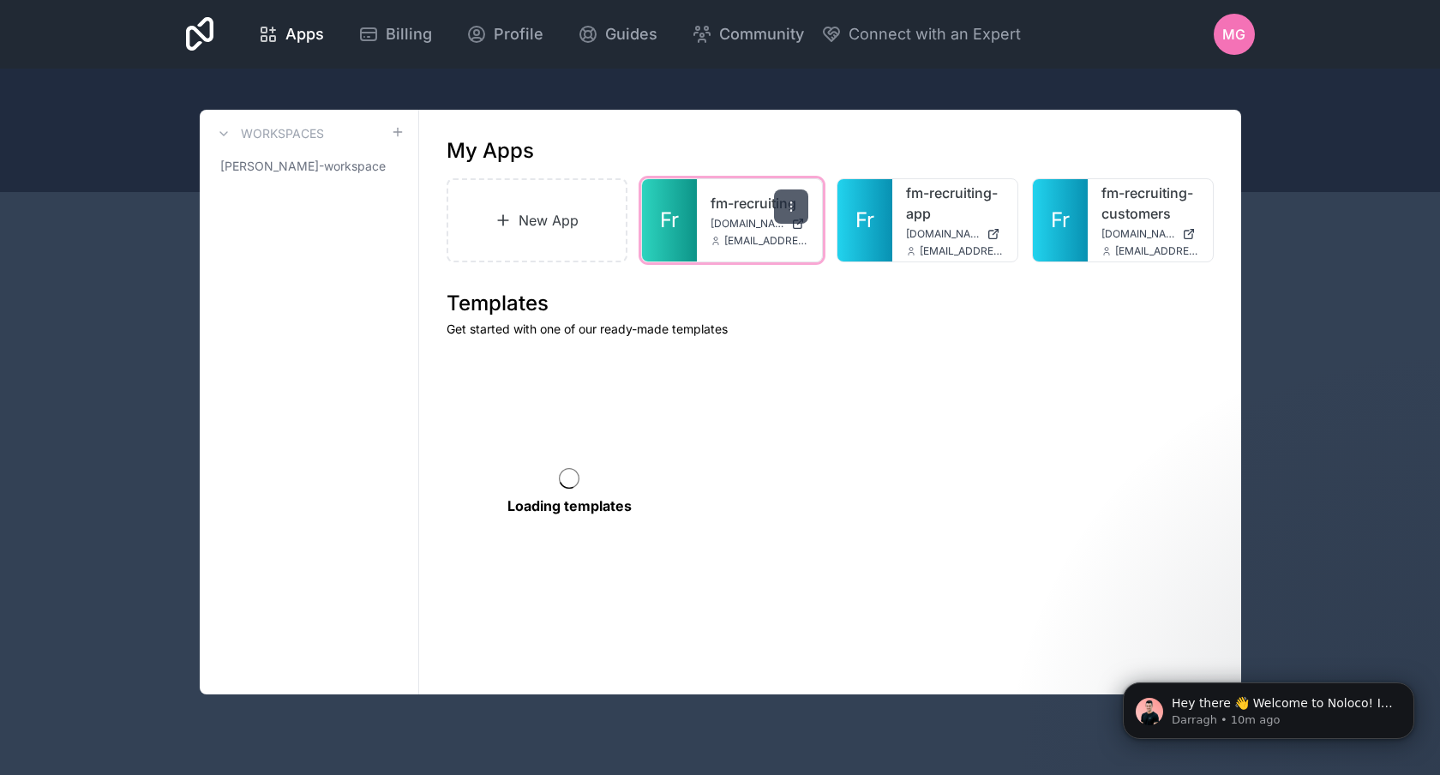
click at [790, 205] on icon at bounding box center [791, 207] width 14 height 14
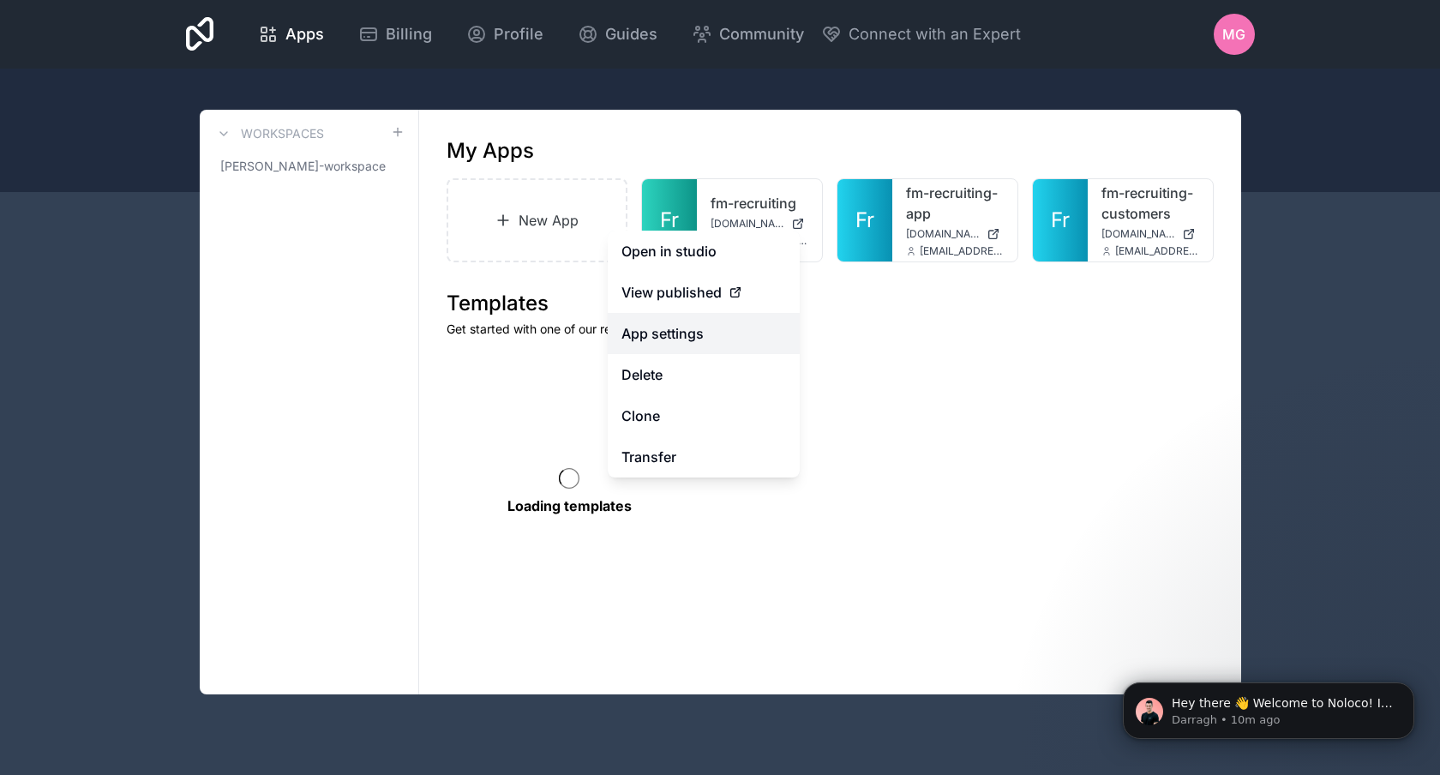
click at [731, 321] on link "App settings" at bounding box center [704, 333] width 192 height 41
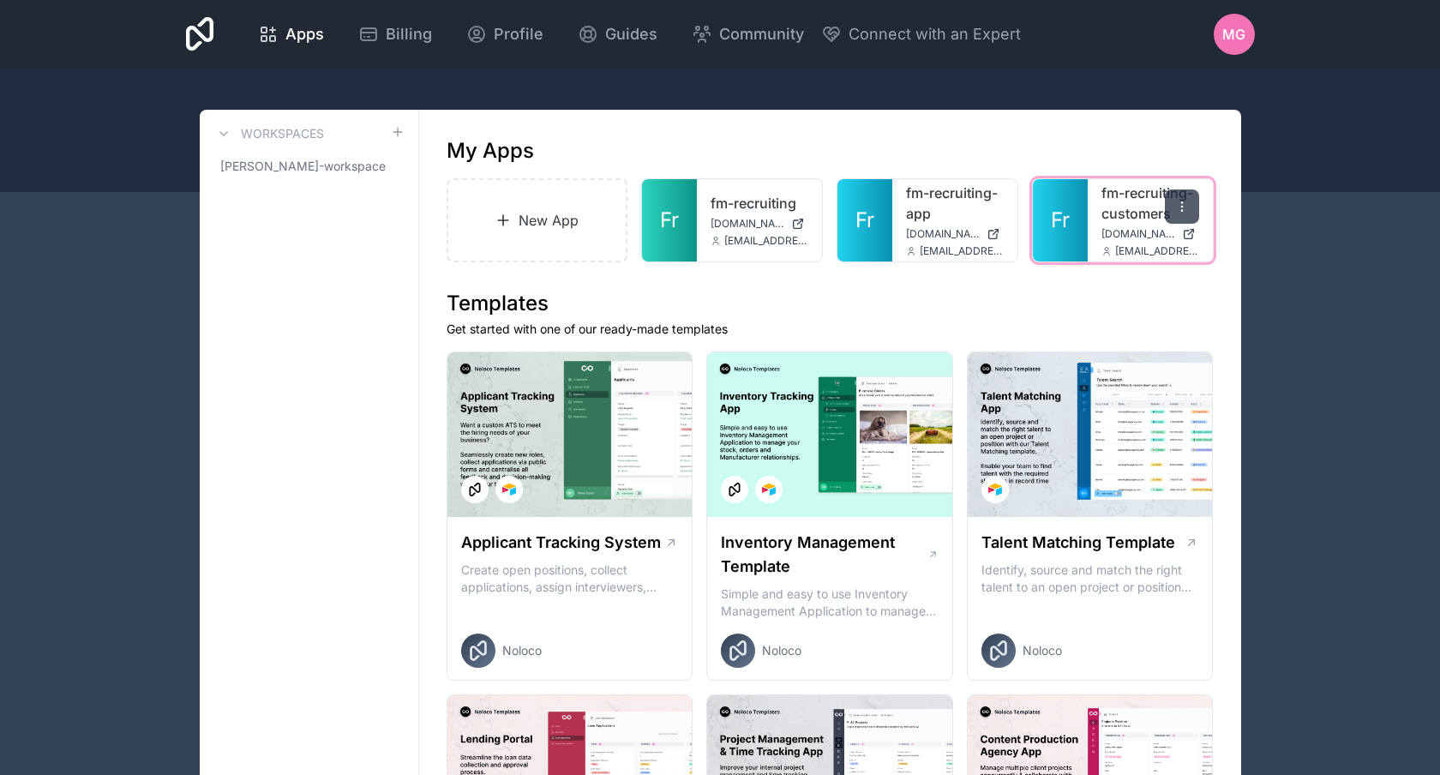
click at [1188, 221] on div at bounding box center [1182, 206] width 34 height 34
click at [1120, 201] on link "fm-recruiting-customers" at bounding box center [1151, 203] width 98 height 41
